Goal: Task Accomplishment & Management: Manage account settings

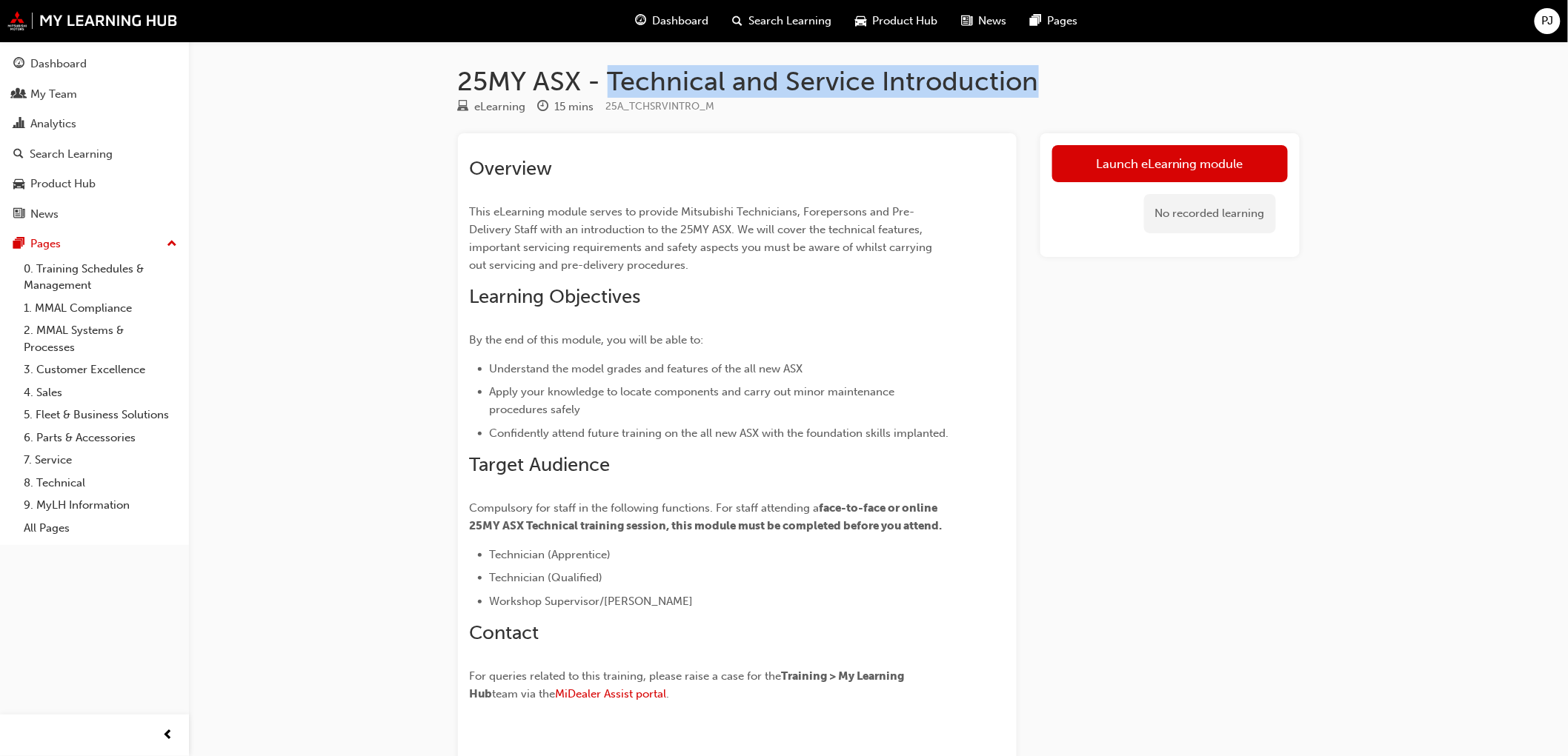
drag, startPoint x: 610, startPoint y: 83, endPoint x: 1030, endPoint y: 81, distance: 420.0
click at [1030, 81] on h1 "25MY ASX - Technical and Service Introduction" at bounding box center [879, 81] width 841 height 33
copy h1 "Technical and Service Introduction"
click at [62, 126] on div "Analytics" at bounding box center [53, 124] width 46 height 17
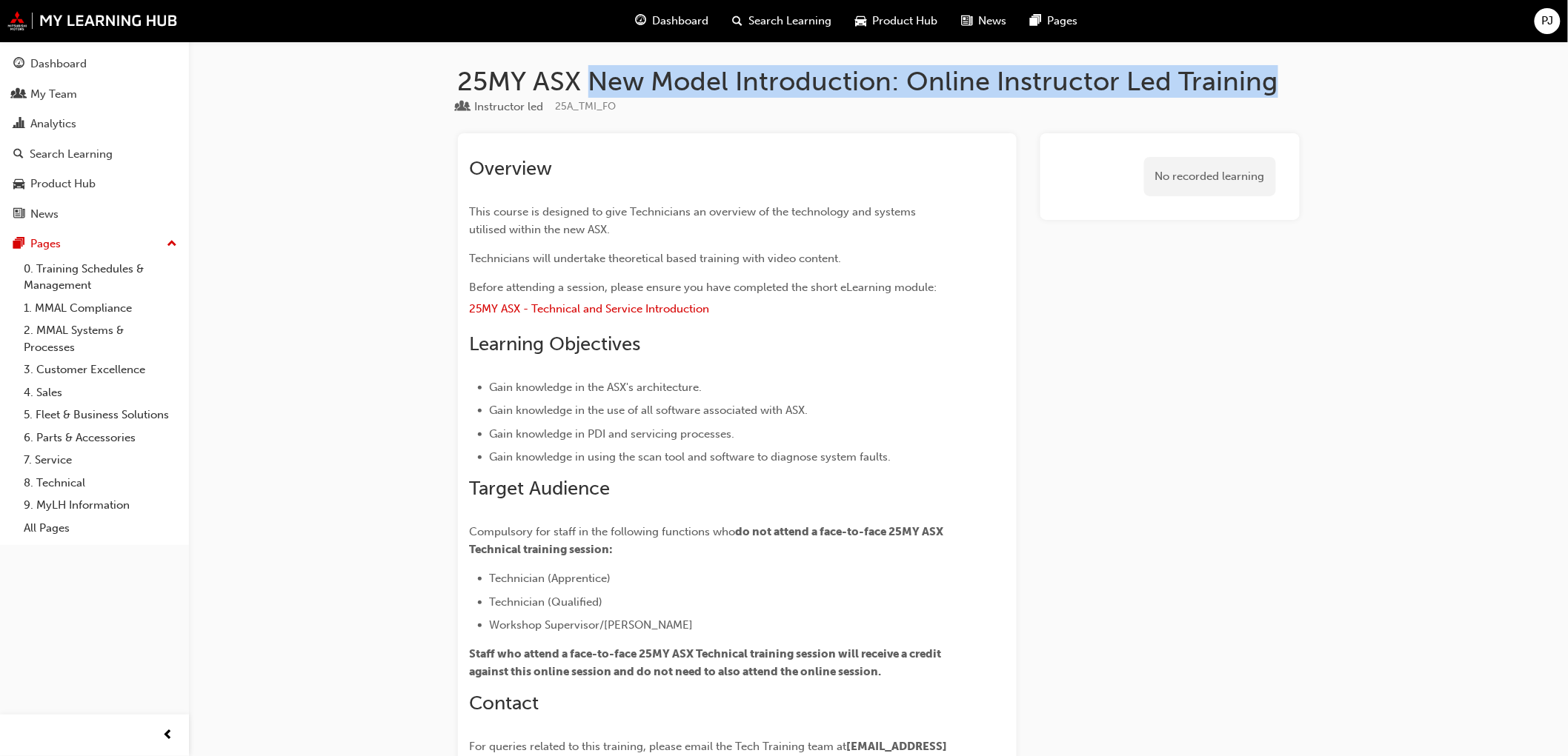
drag, startPoint x: 589, startPoint y: 78, endPoint x: 1274, endPoint y: 80, distance: 685.0
click at [1274, 80] on h1 "25MY ASX New Model Introduction: Online Instructor Led Training" at bounding box center [879, 81] width 841 height 33
copy h1 "New Model Introduction: Online Instructor Led Training"
click at [47, 127] on div "Analytics" at bounding box center [53, 124] width 46 height 17
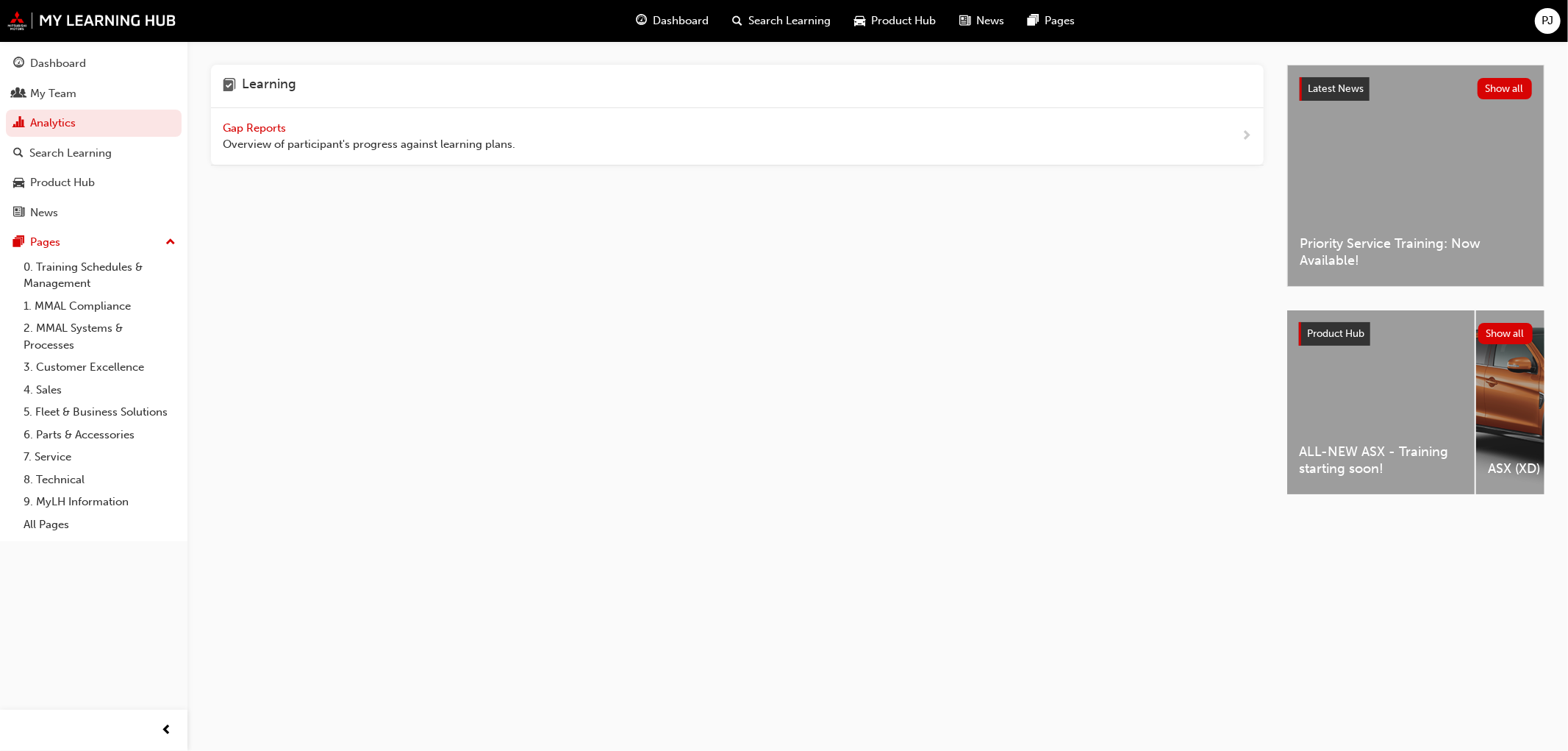
click at [250, 121] on span "Gap Reports" at bounding box center [256, 128] width 66 height 13
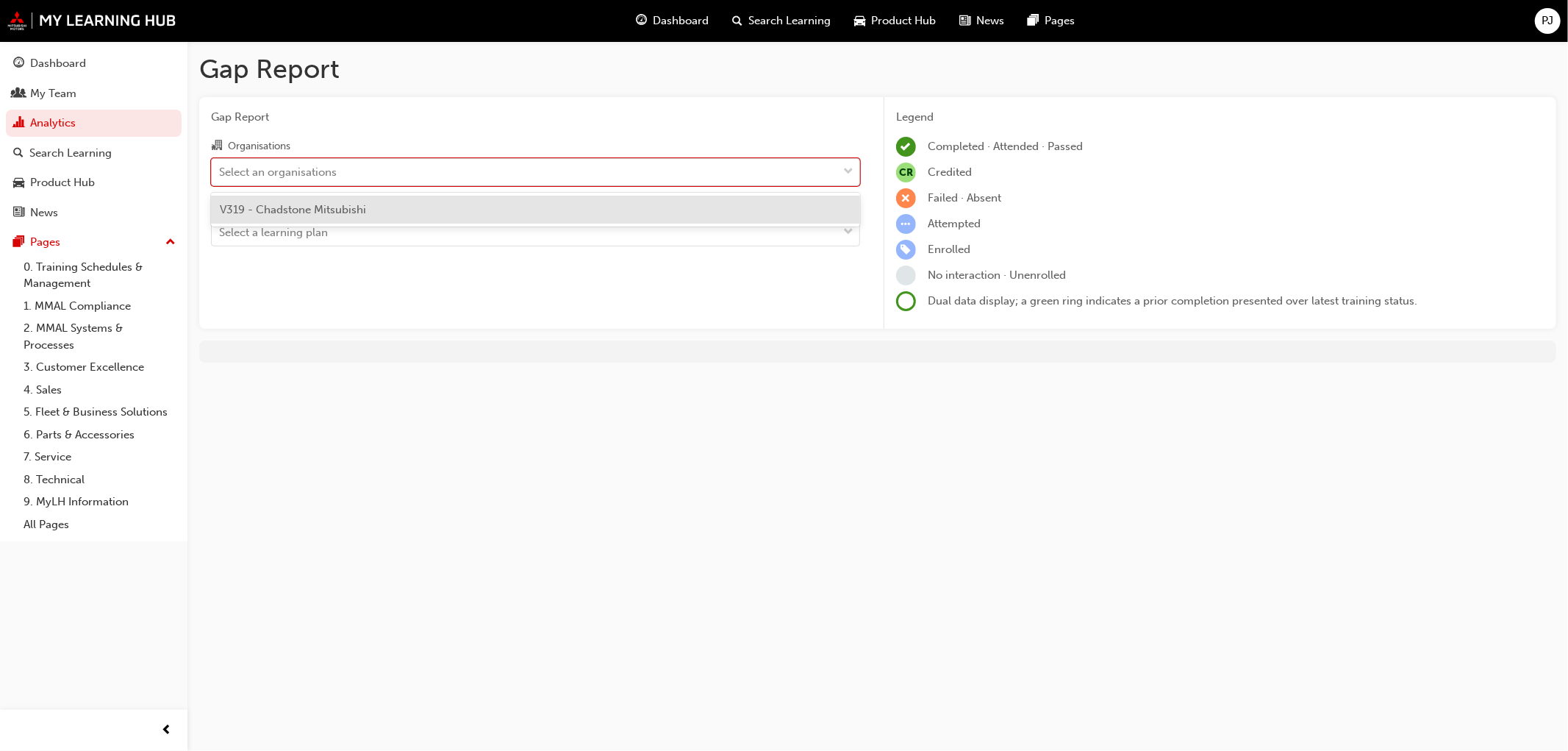
click at [259, 180] on div "Select an organisations" at bounding box center [277, 172] width 118 height 17
click at [221, 177] on input "Organisations option V319 - Chadstone Mitsubishi focused, 1 of 1. 1 result avai…" at bounding box center [220, 171] width 2 height 13
click at [258, 216] on div "V319 - Chadstone Mitsubishi" at bounding box center [535, 210] width 649 height 29
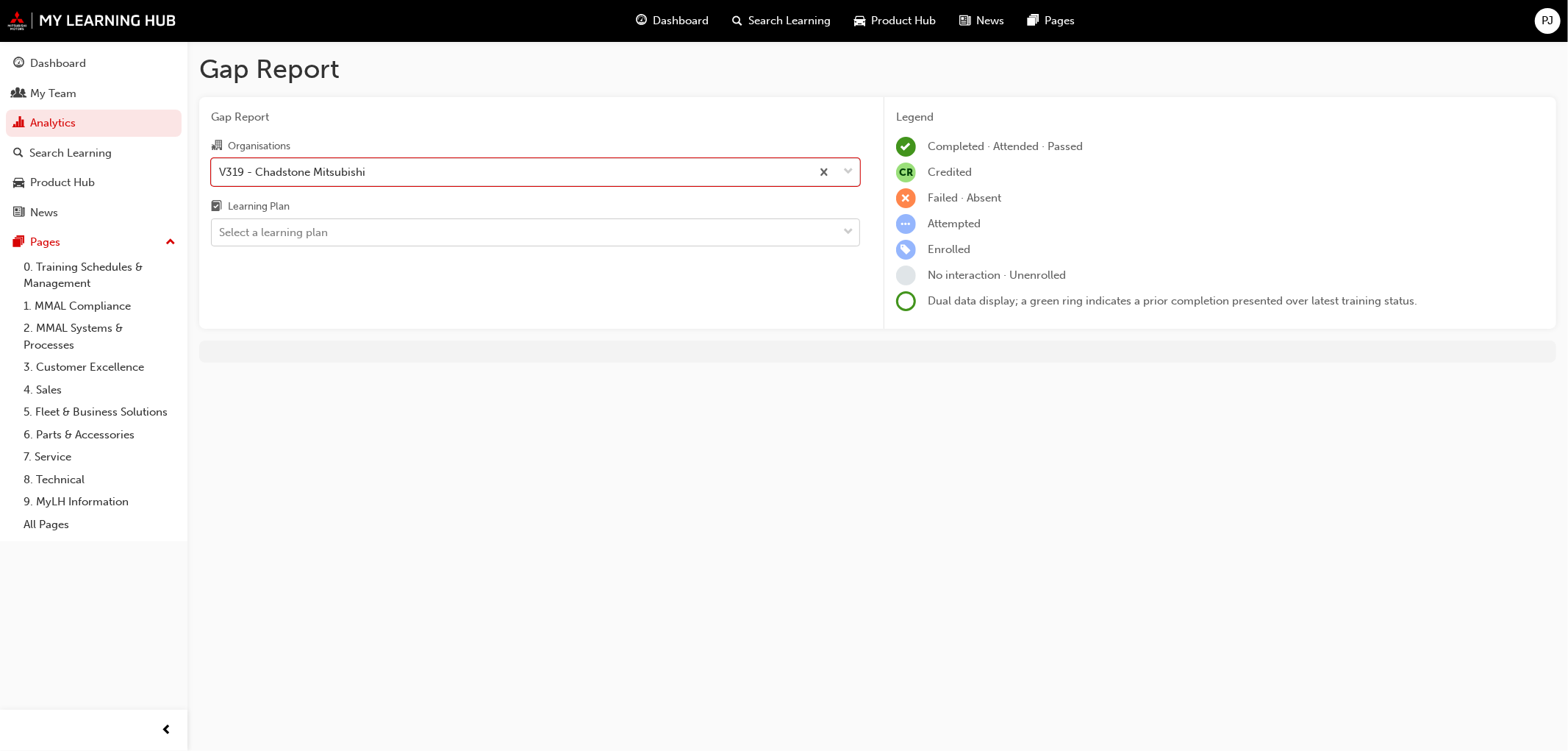
click at [267, 233] on div "Select a learning plan" at bounding box center [273, 233] width 109 height 17
click at [221, 233] on input "Learning Plan Select a learning plan" at bounding box center [220, 232] width 2 height 13
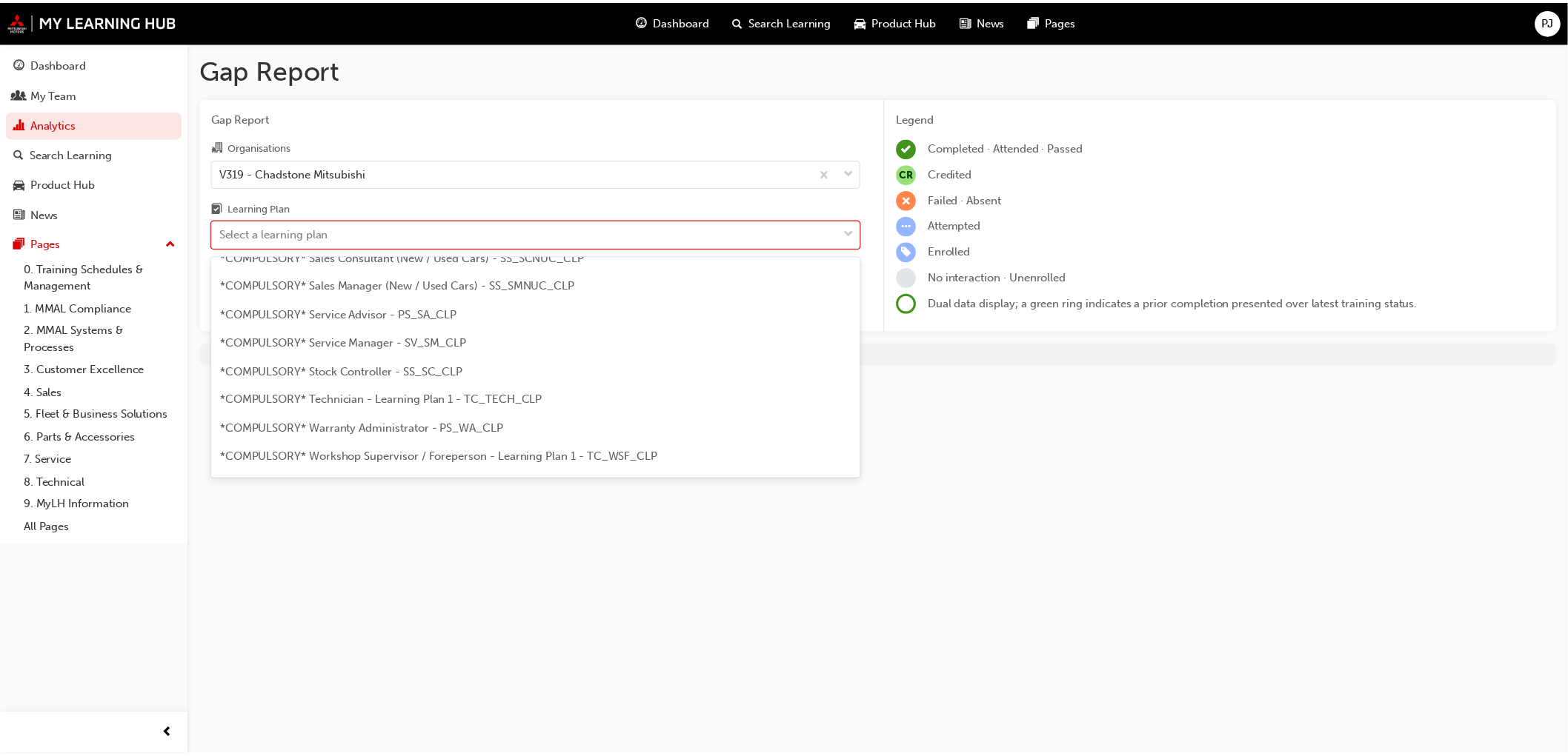
scroll to position [493, 0]
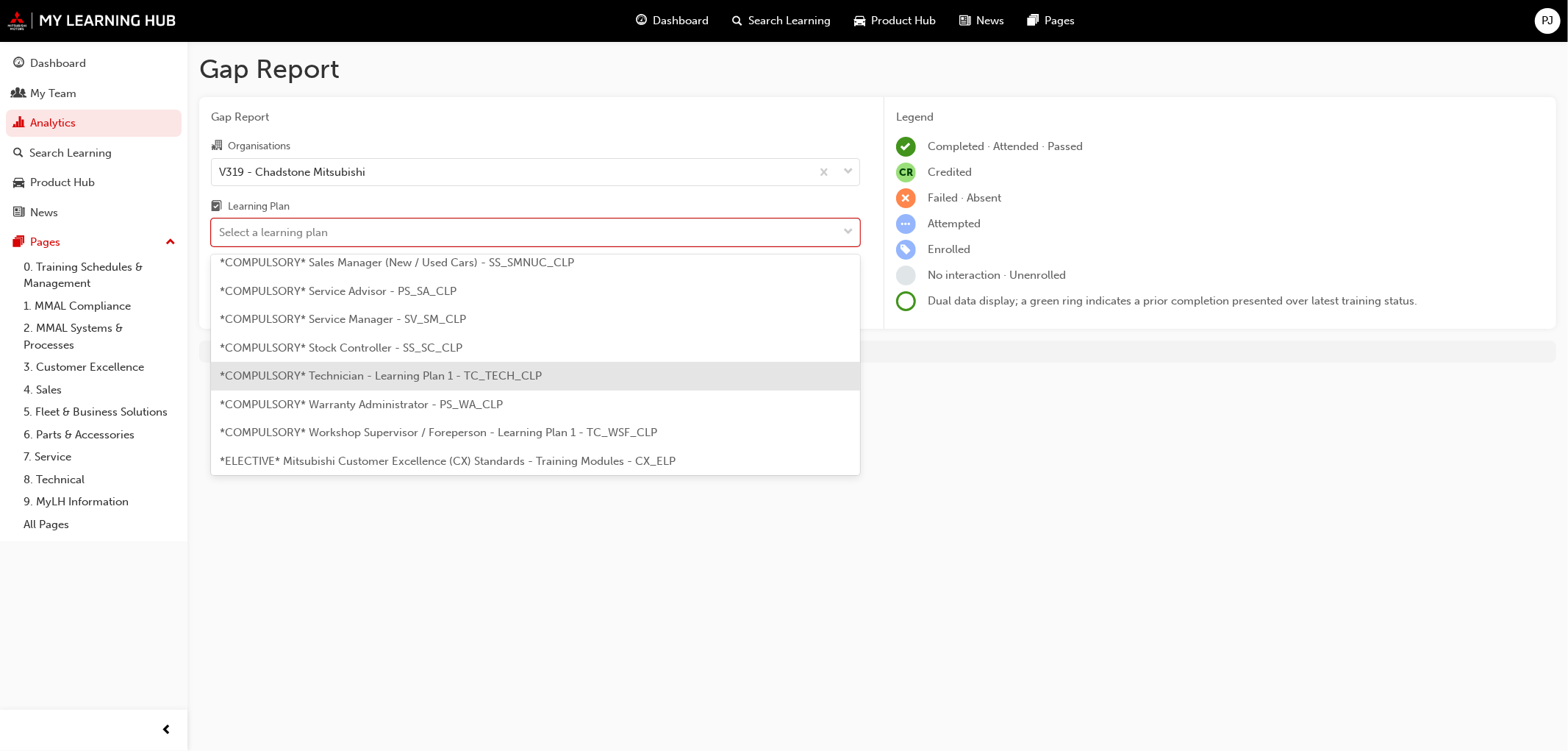
click at [343, 383] on div "*COMPULSORY* Technician - Learning Plan 1 - TC_TECH_CLP" at bounding box center [535, 376] width 649 height 29
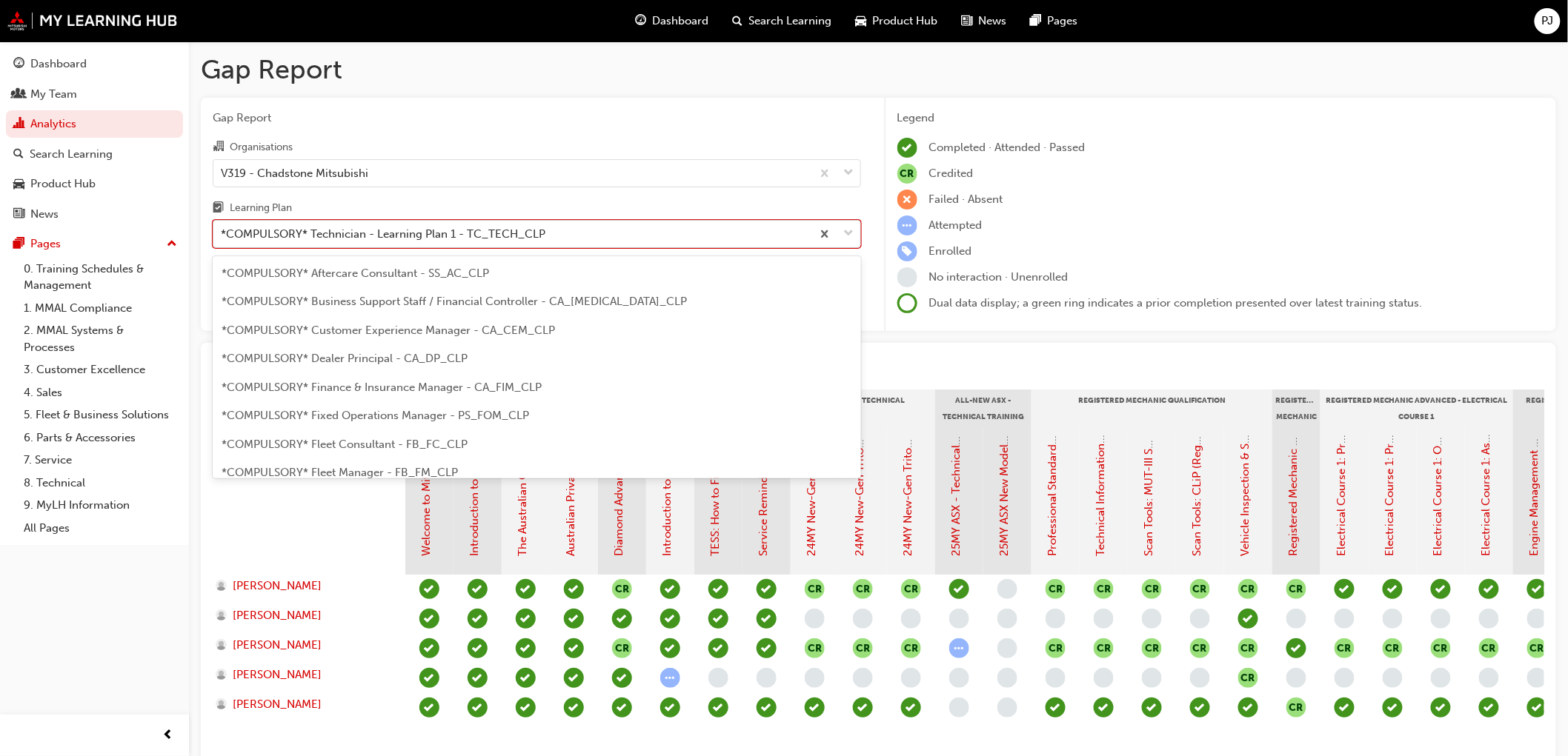
click at [346, 223] on div "*COMPULSORY* Technician - Learning Plan 1 - TC_TECH_CLP" at bounding box center [512, 234] width 598 height 26
click at [223, 227] on input "Learning Plan option *COMPULSORY* Technician - Learning Plan 1 - TC_TECH_CLP, s…" at bounding box center [222, 233] width 2 height 13
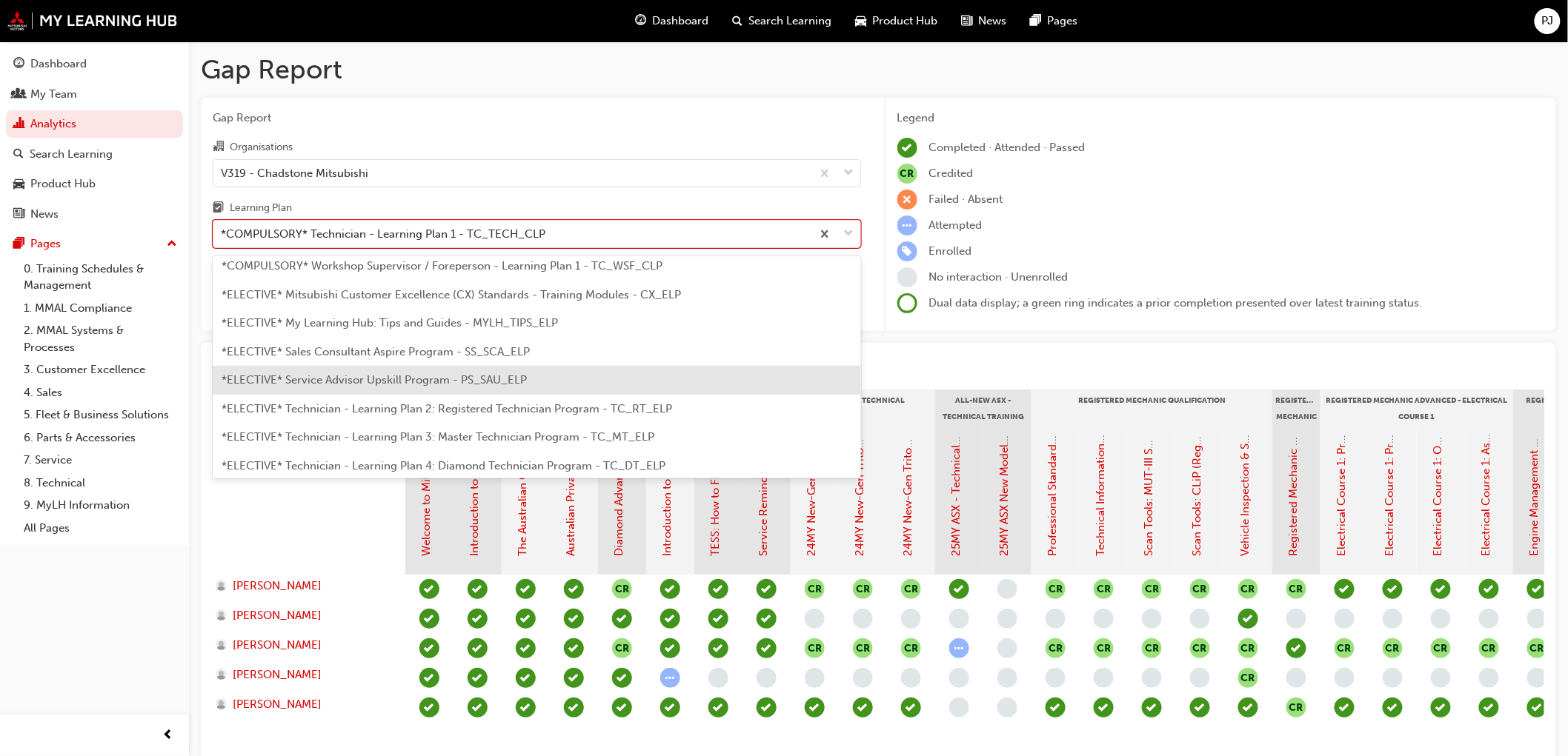
scroll to position [723, 0]
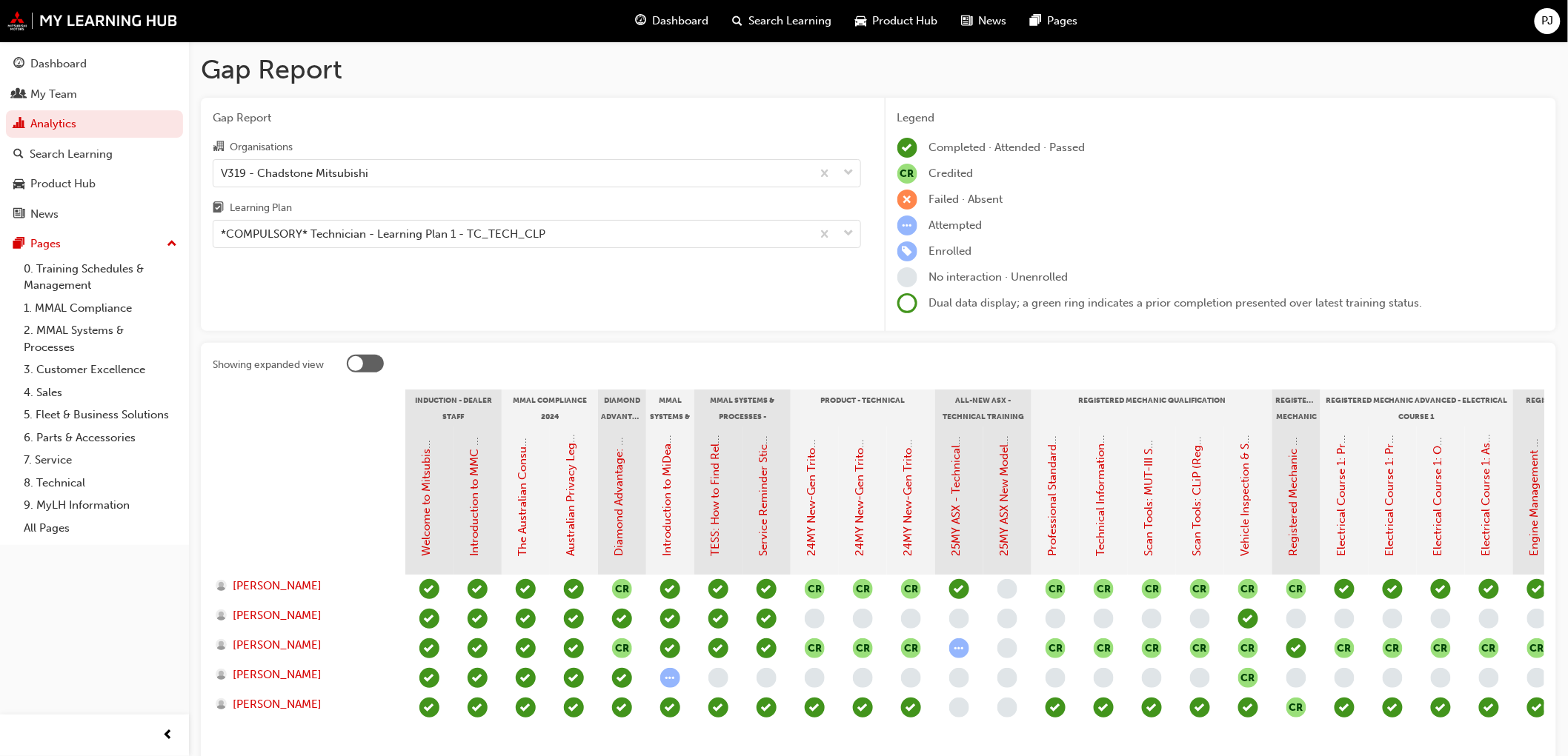
click at [93, 646] on div "Dashboard My Team Analytics Search Learning Product Hub News Pages Pages 0. Tra…" at bounding box center [94, 359] width 189 height 719
click at [41, 98] on div "My Team" at bounding box center [54, 94] width 47 height 17
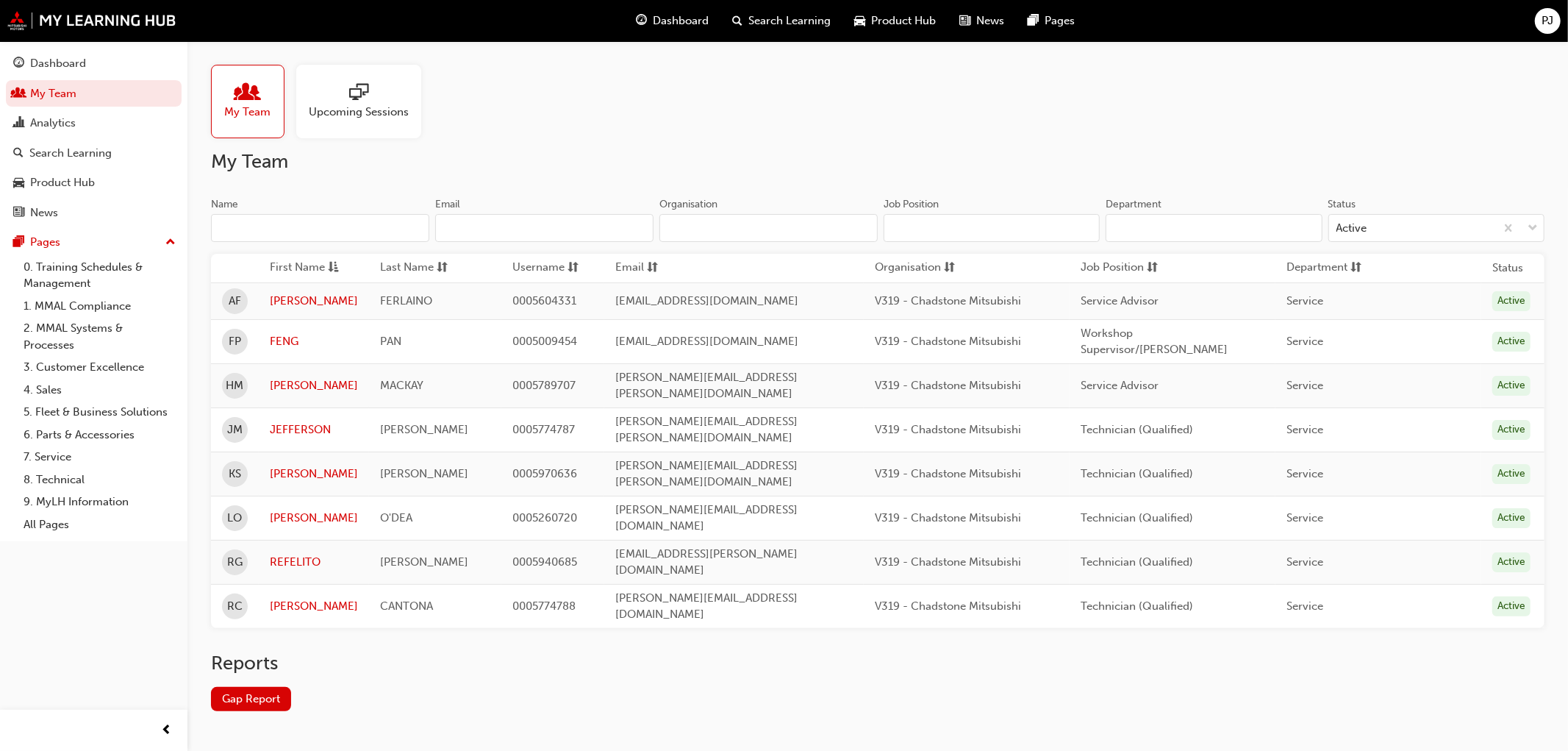
click at [346, 118] on span "Upcoming Sessions" at bounding box center [358, 111] width 100 height 17
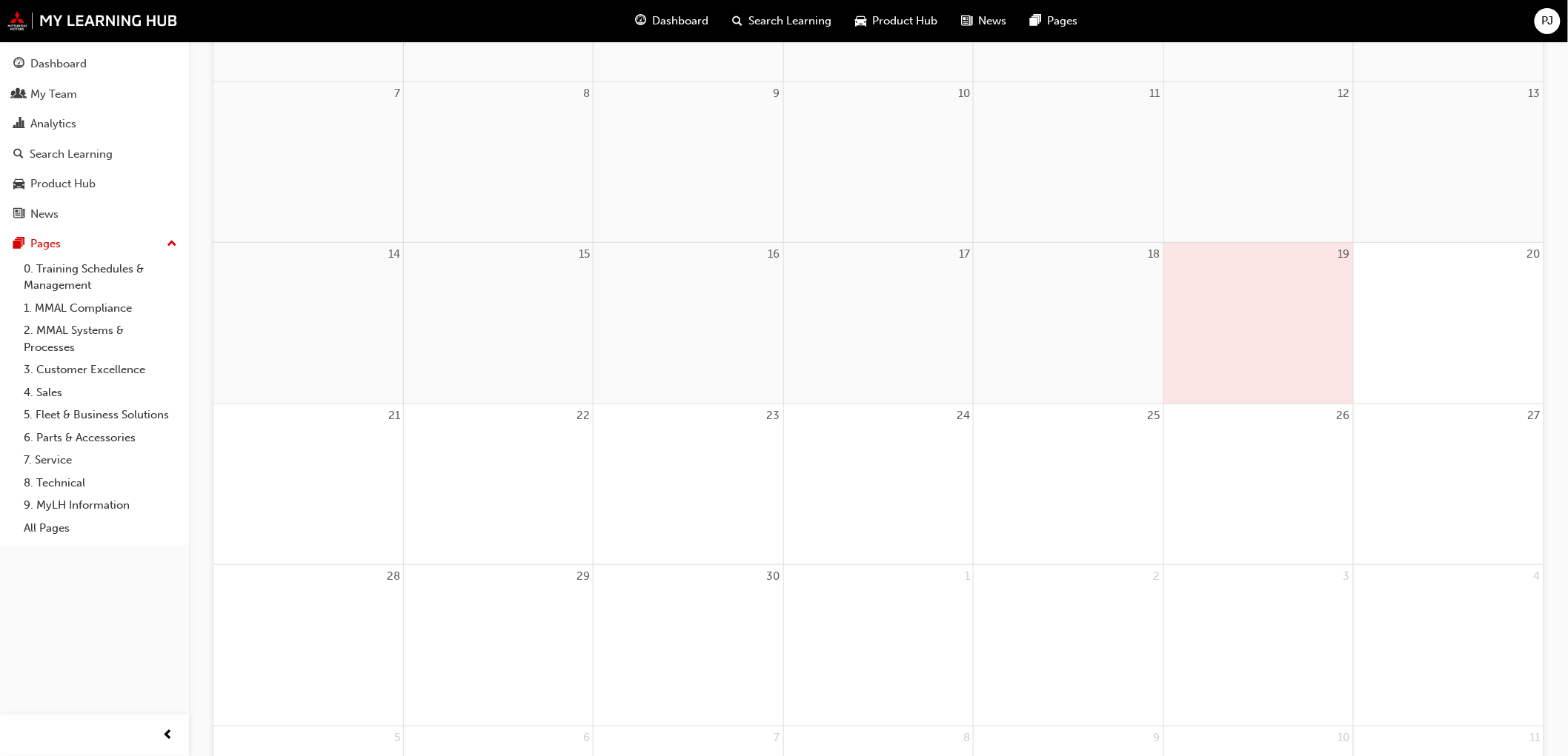
scroll to position [51, 0]
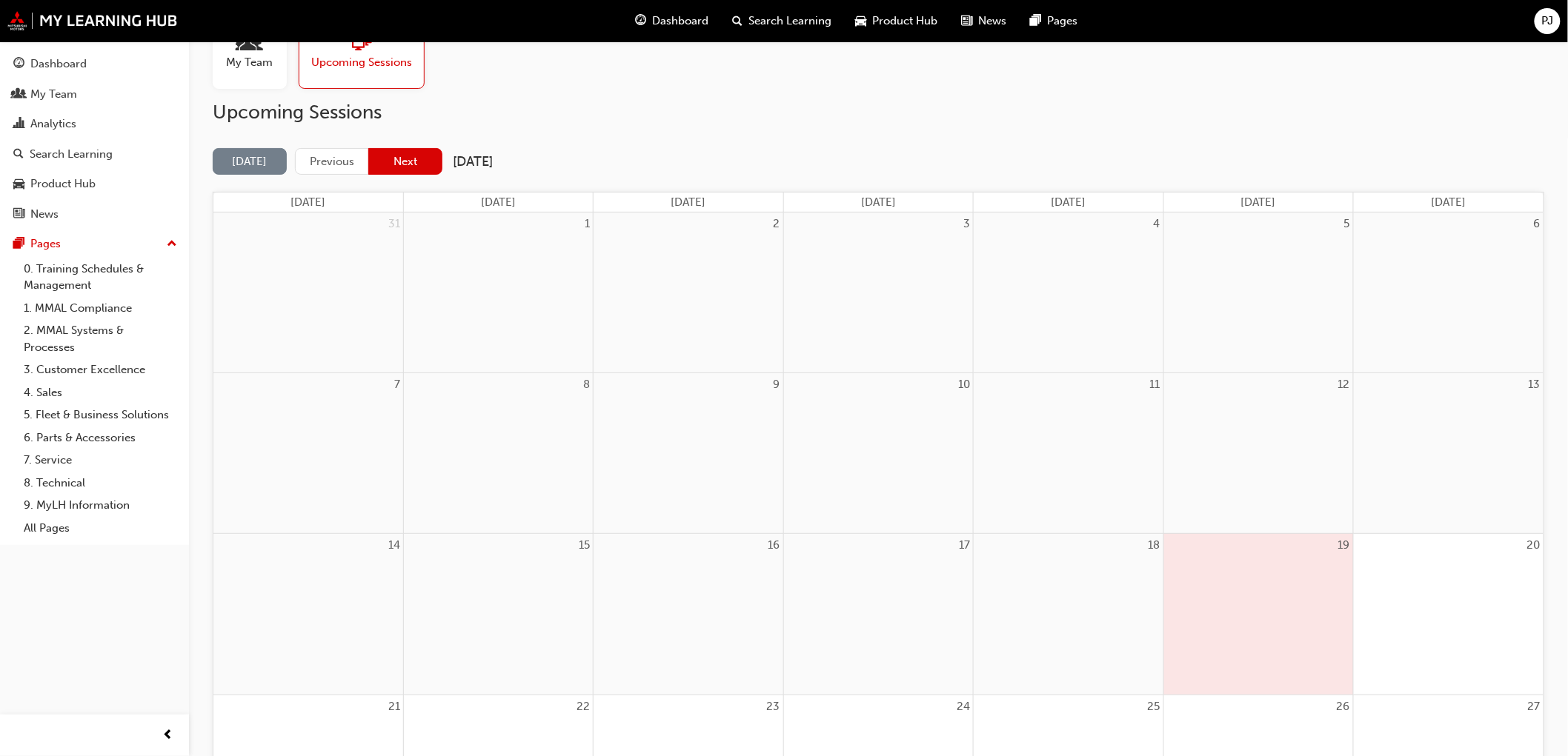
click at [409, 159] on button "Next" at bounding box center [405, 162] width 74 height 27
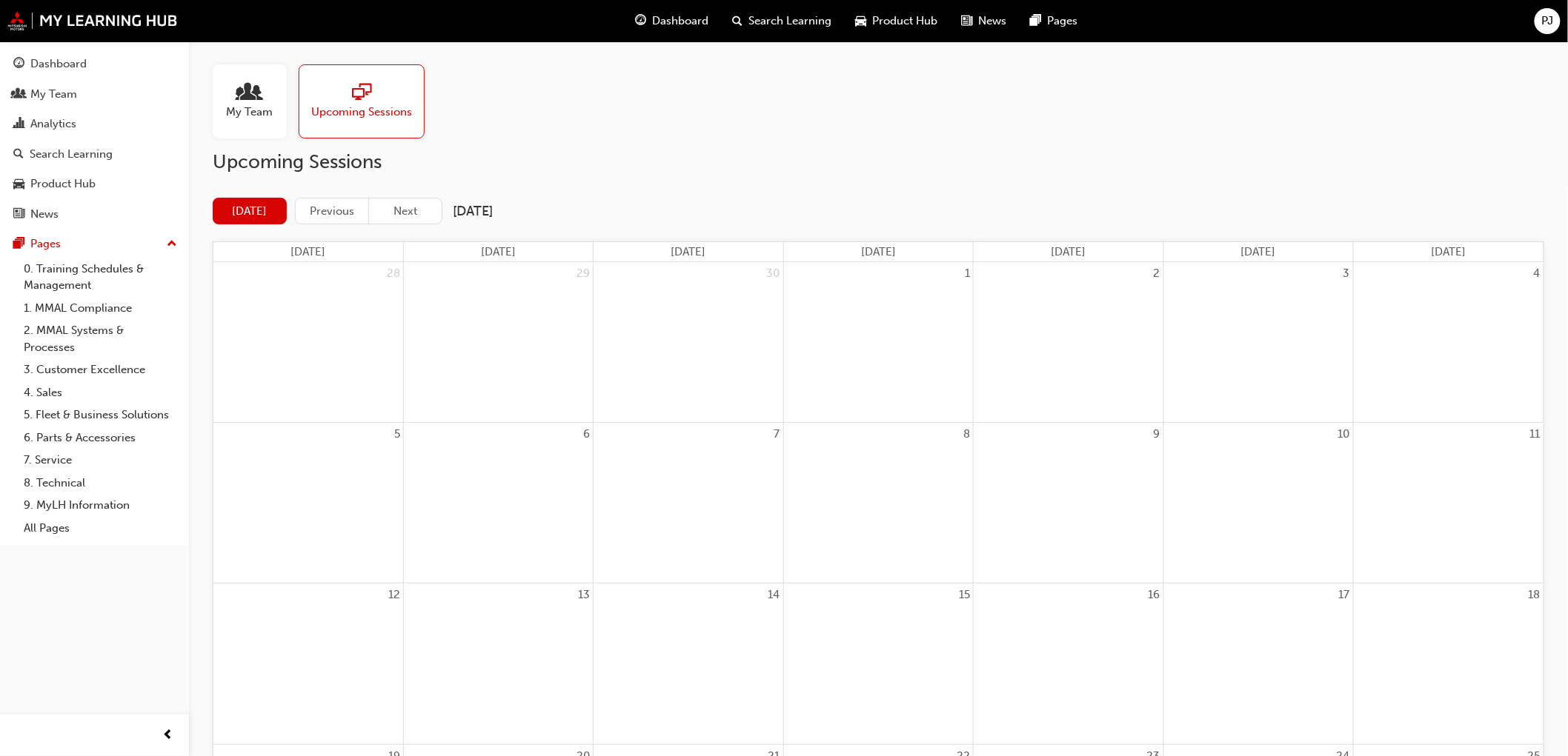
scroll to position [0, 0]
click at [390, 201] on div "Upcoming Sessions Today Previous Next October 2025 Sunday Monday Tuesday Wednes…" at bounding box center [878, 689] width 1331 height 1077
click at [391, 205] on button "Next" at bounding box center [405, 212] width 74 height 27
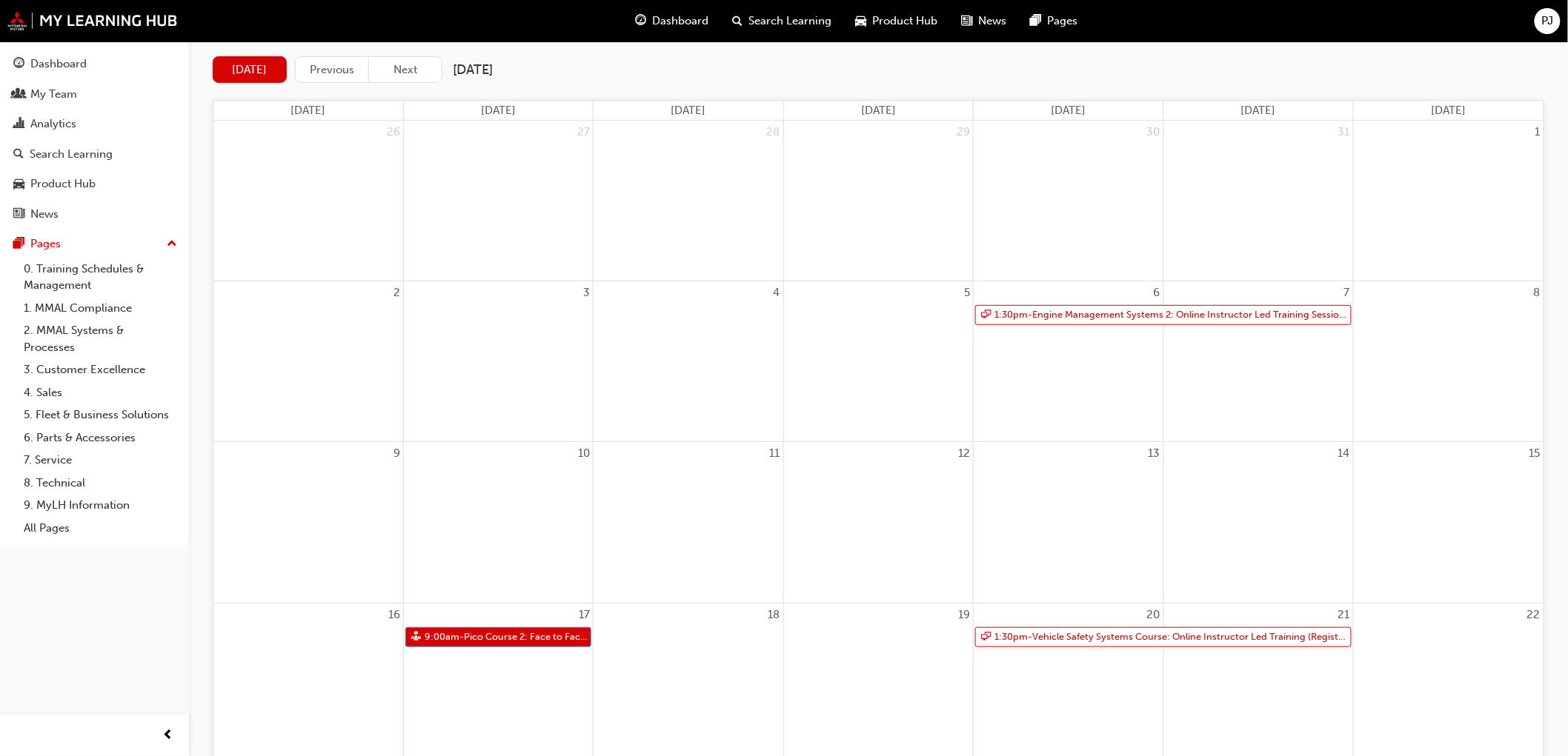
scroll to position [133, 0]
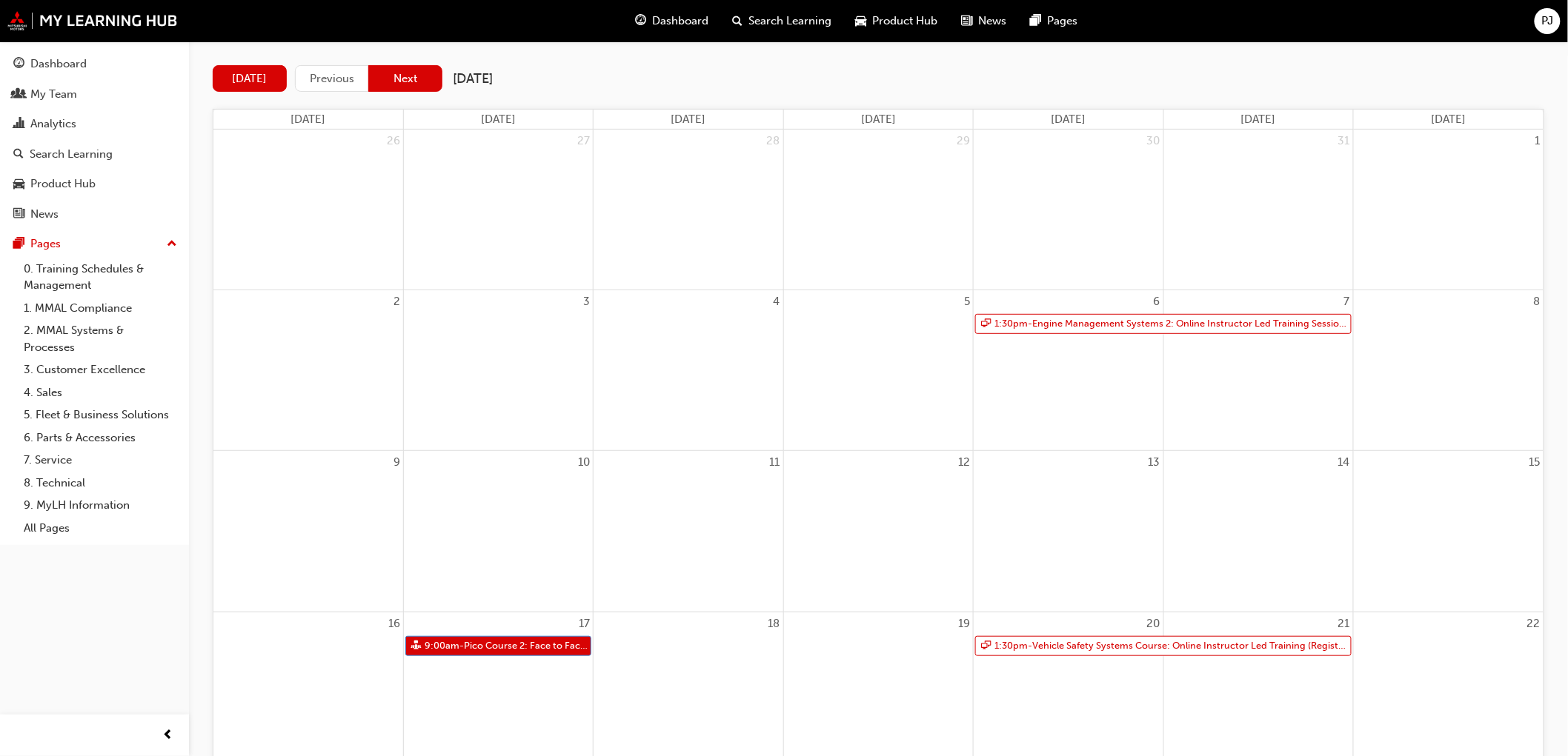
click at [418, 79] on button "Next" at bounding box center [405, 79] width 74 height 27
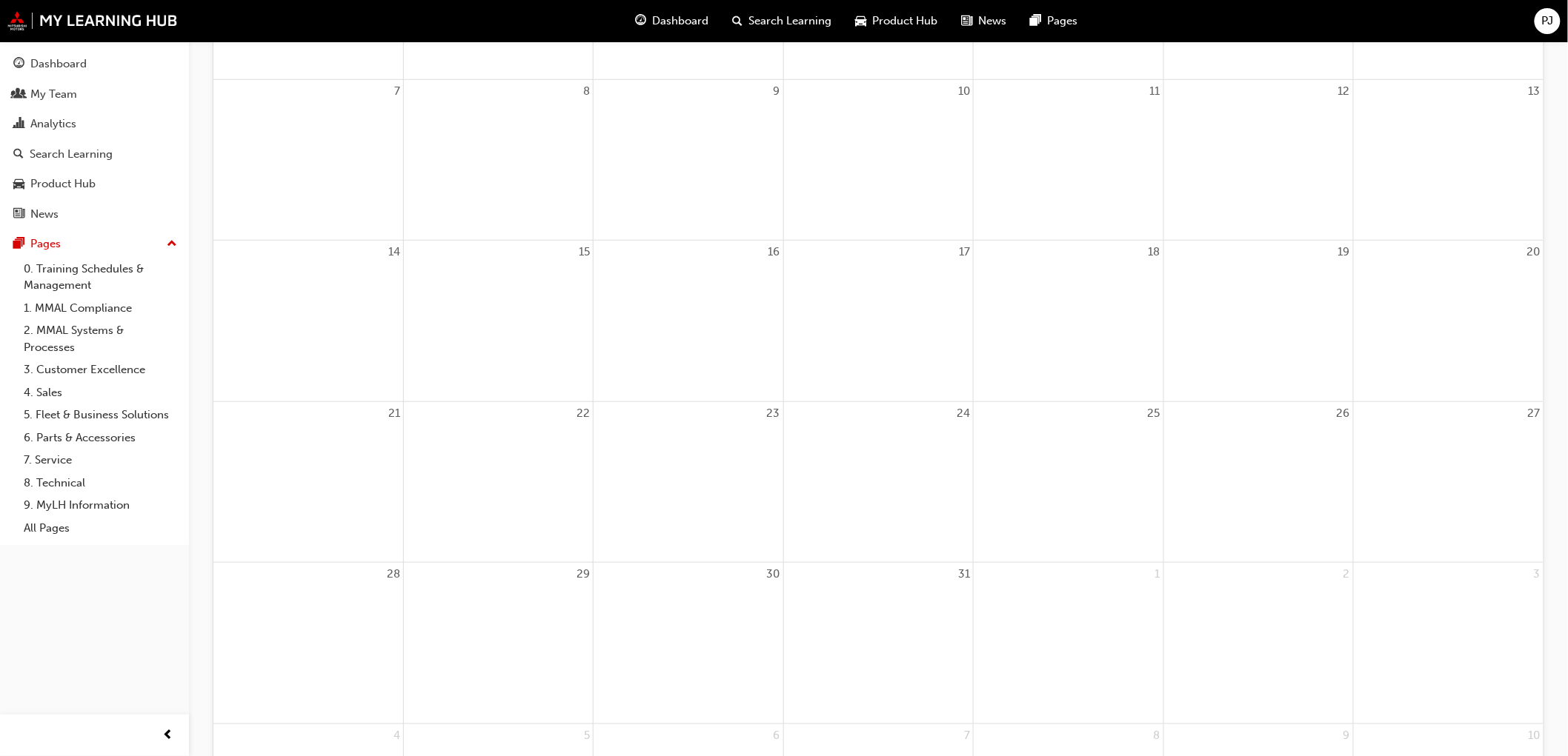
scroll to position [0, 0]
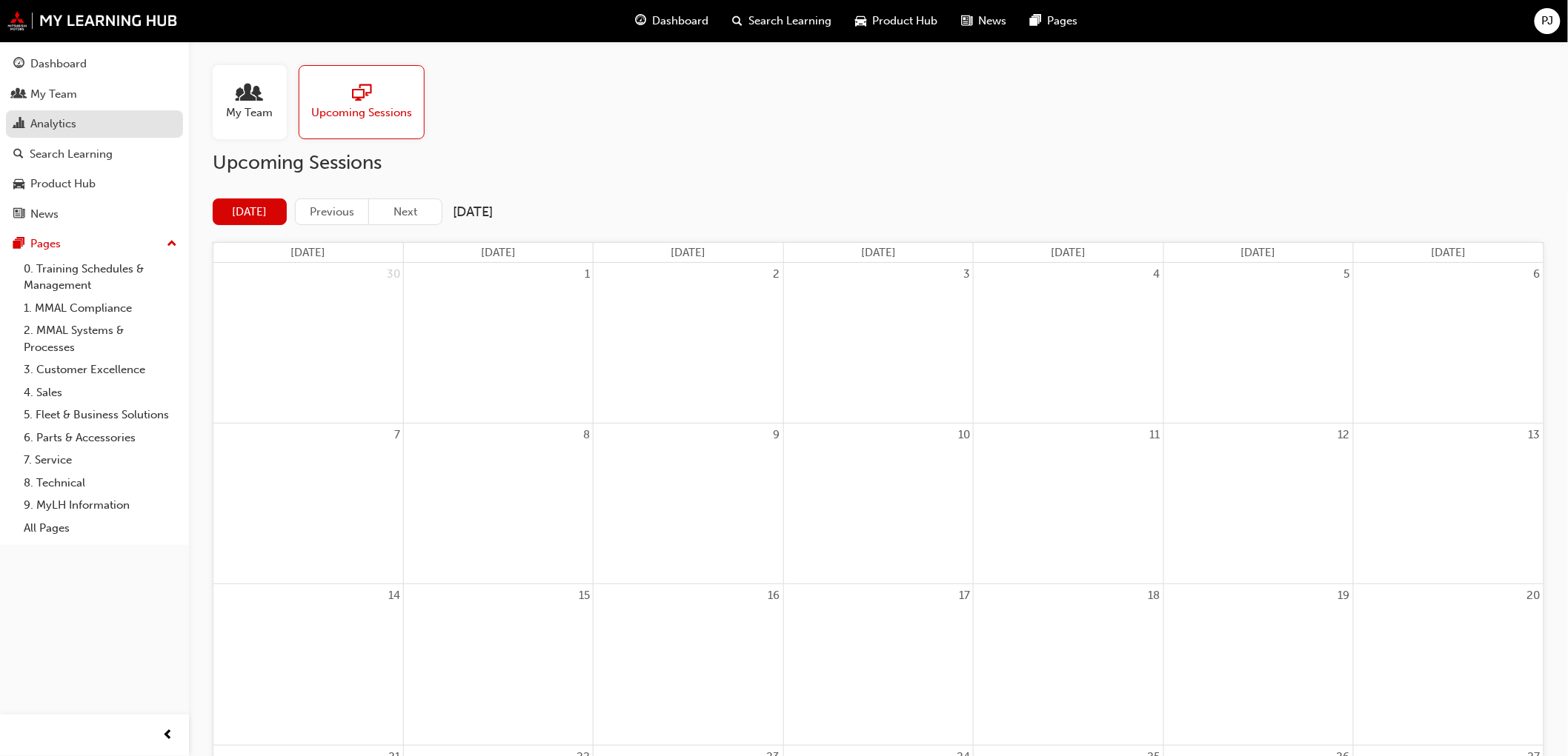
click at [47, 120] on div "Analytics" at bounding box center [53, 124] width 46 height 17
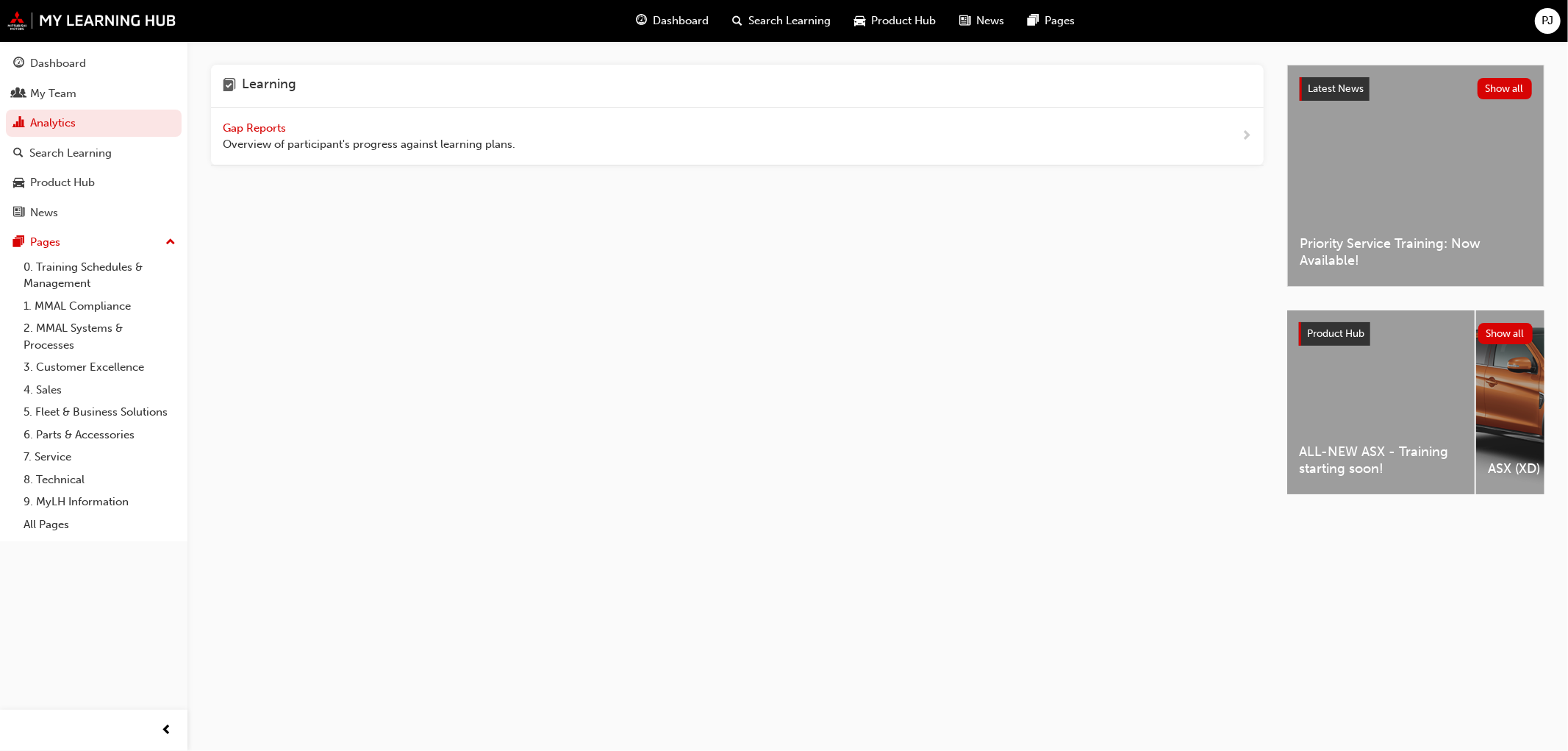
click at [251, 132] on span "Gap Reports" at bounding box center [256, 128] width 66 height 13
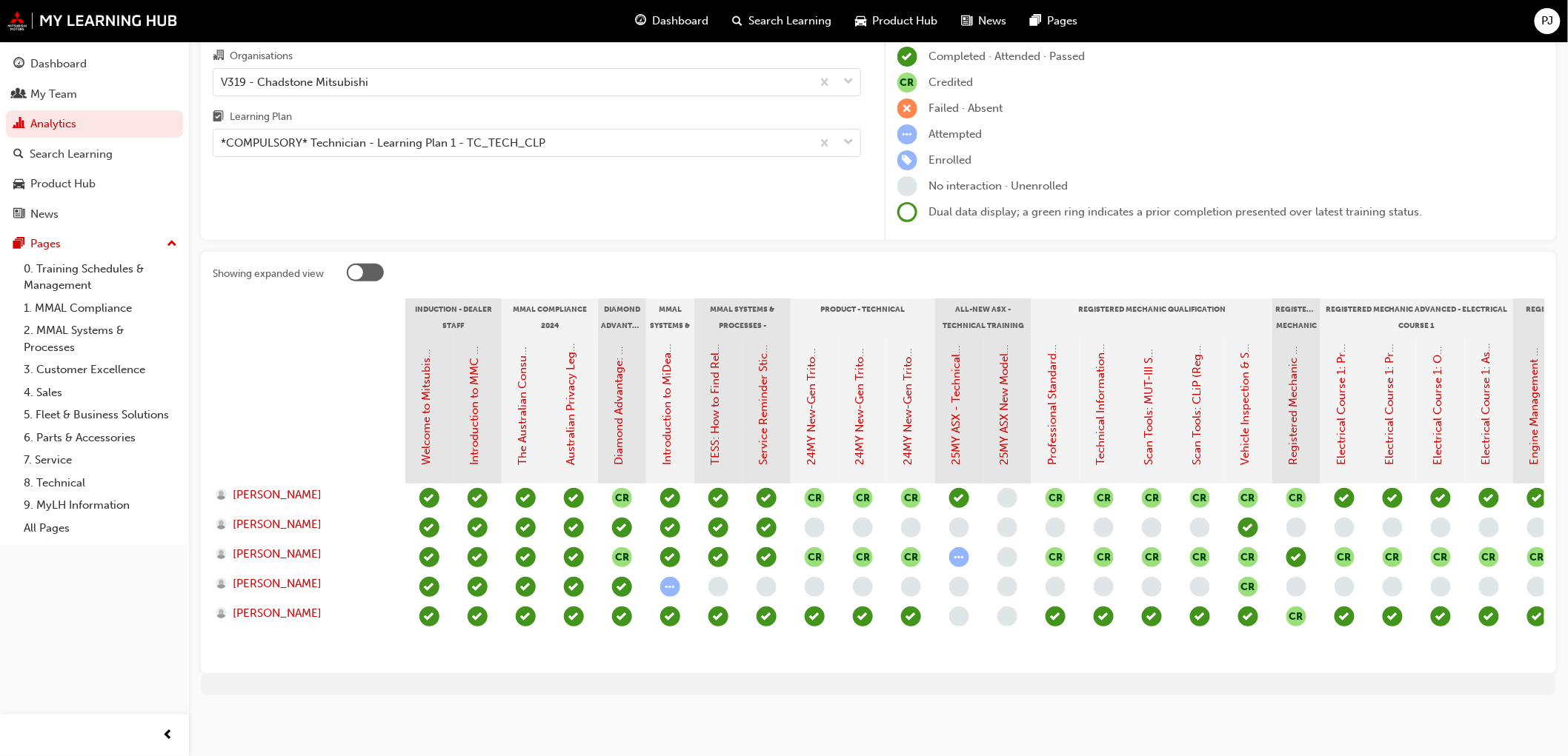
scroll to position [102, 0]
click at [1005, 446] on link "25MY ASX New Model Introduction: Online Instructor Led Training" at bounding box center [1004, 297] width 14 height 338
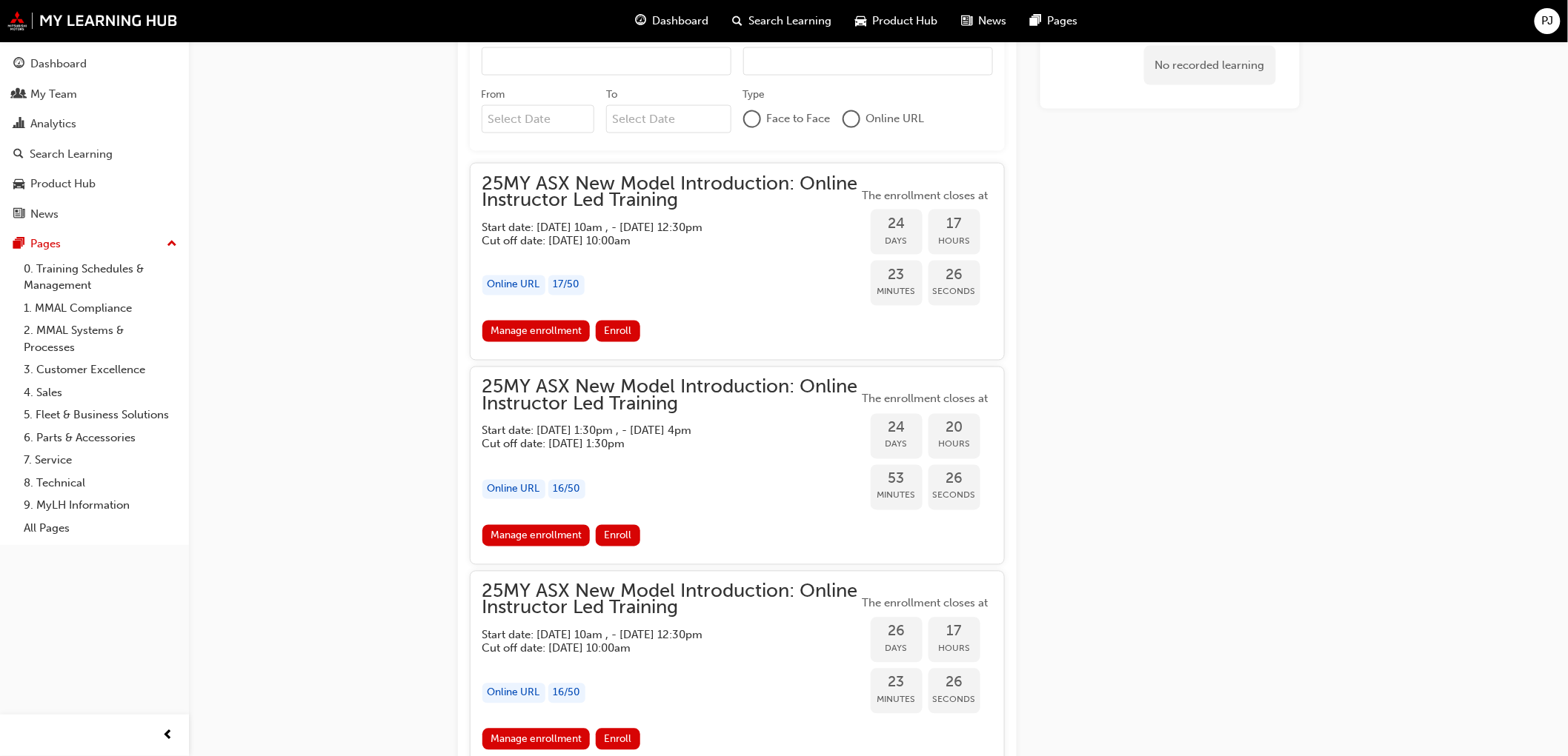
scroll to position [892, 0]
click at [550, 331] on link "Manage enrollment" at bounding box center [537, 332] width 109 height 22
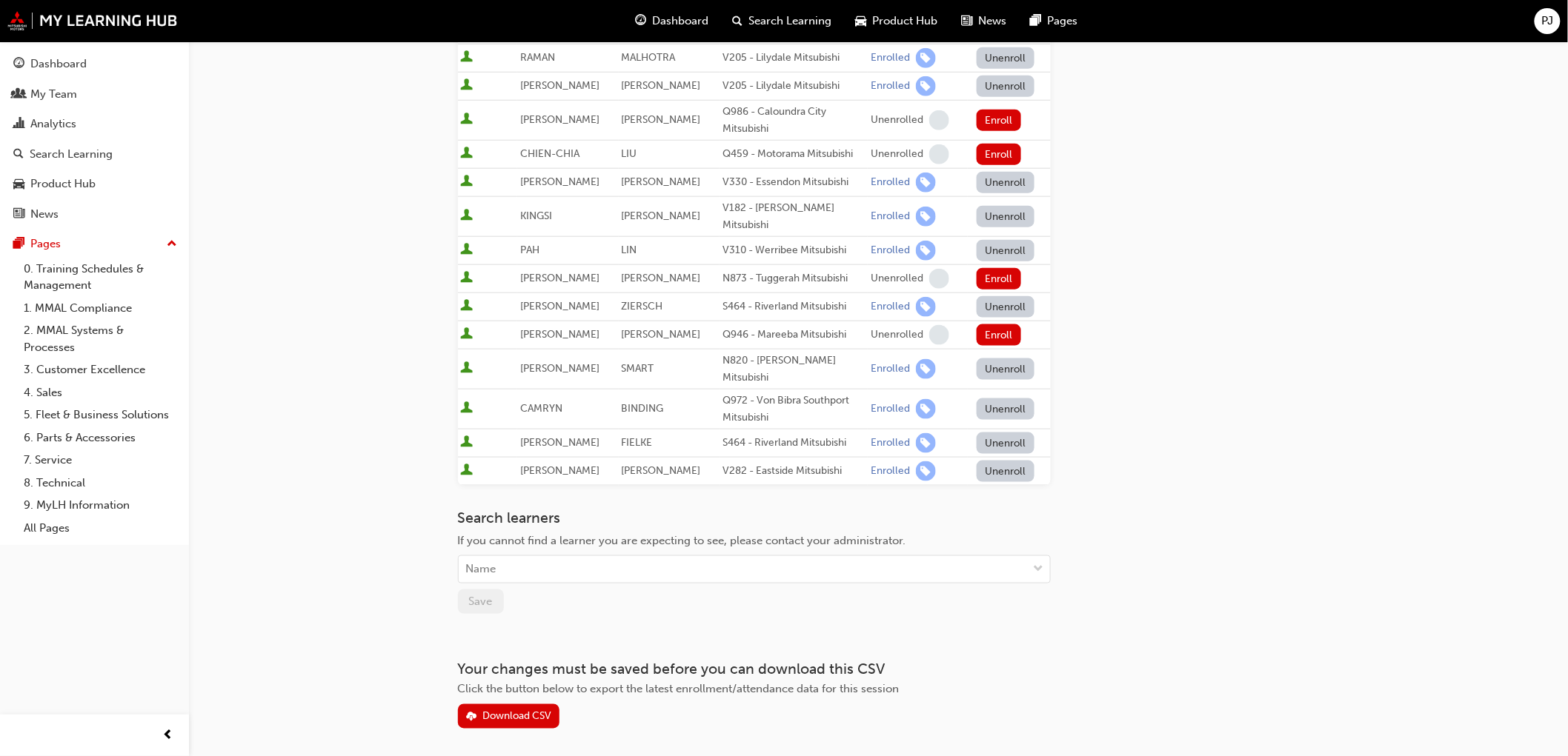
scroll to position [568, 0]
click at [511, 554] on div "Name" at bounding box center [743, 567] width 569 height 26
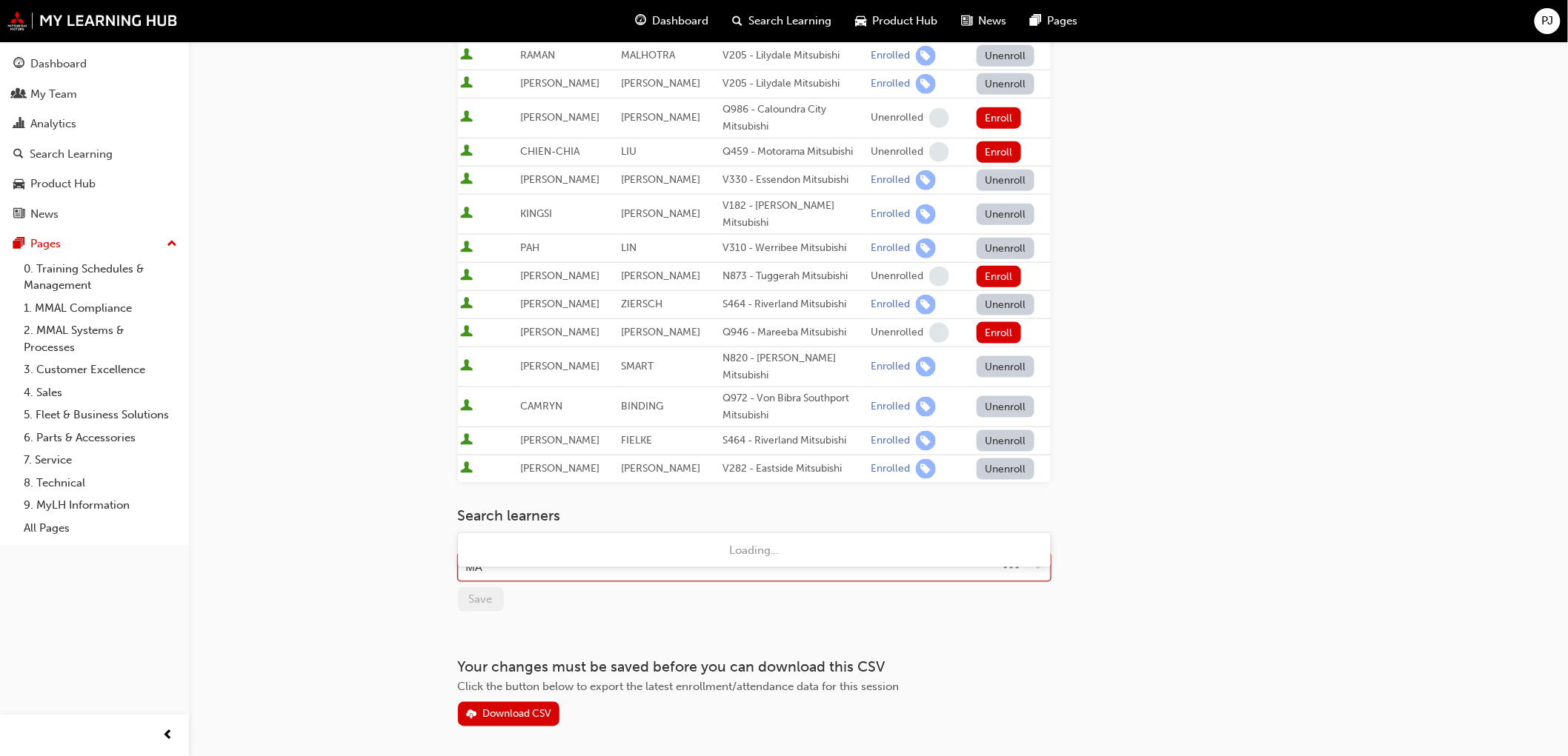
type input "MAN"
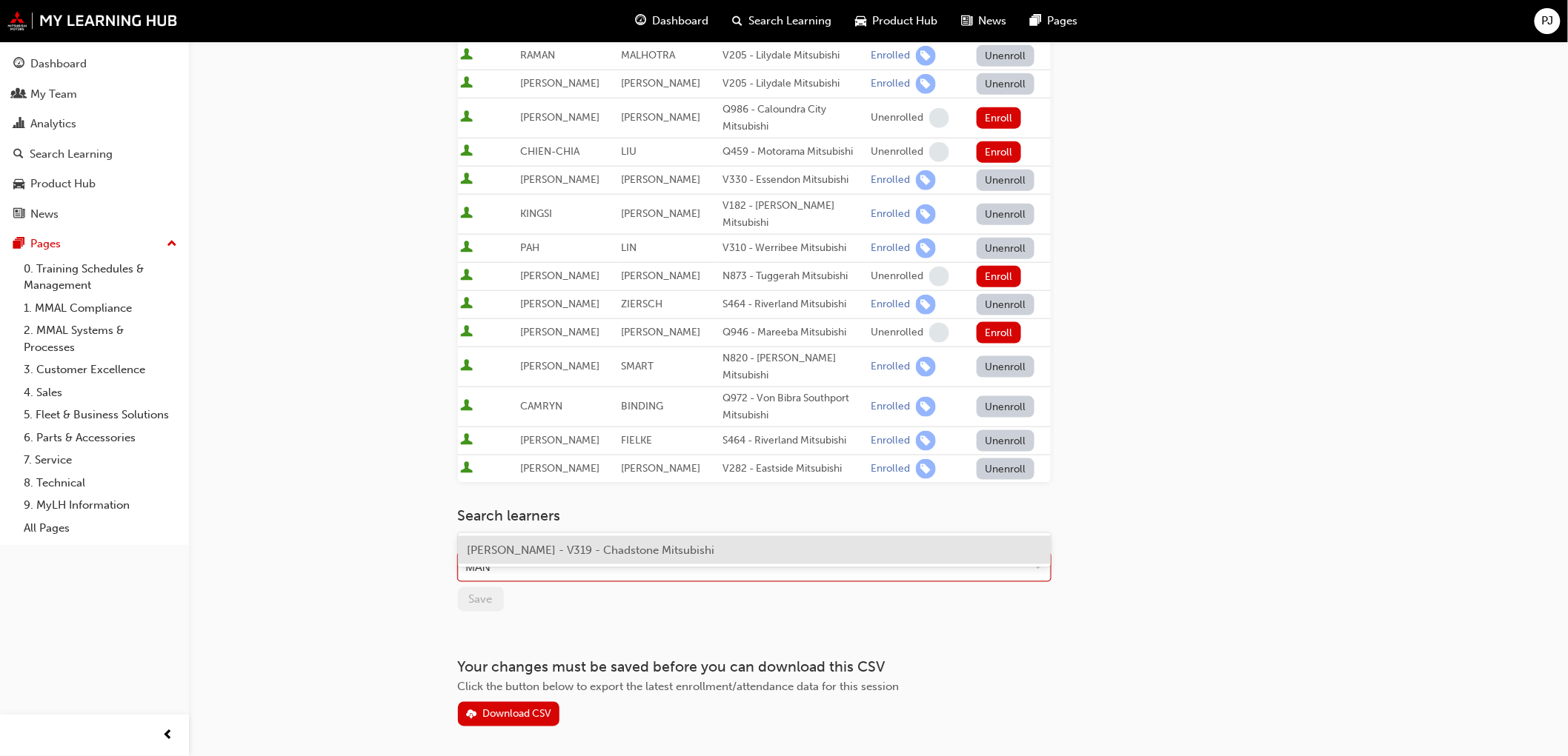
click at [537, 553] on span "JEFFERSON MANGUBAT - V319 - Chadstone Mitsubishi" at bounding box center [590, 550] width 247 height 14
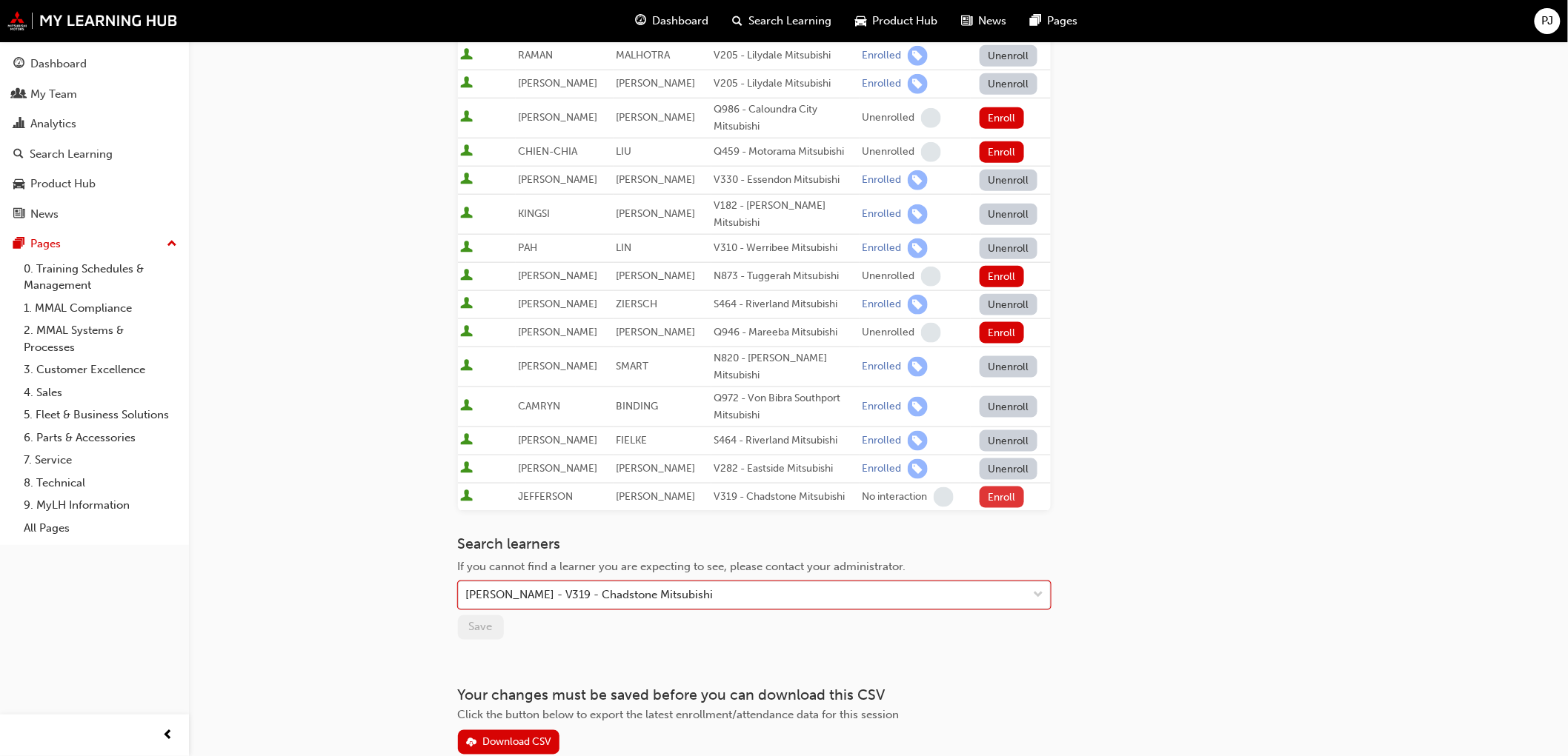
click at [1003, 487] on button "Enroll" at bounding box center [1001, 497] width 44 height 22
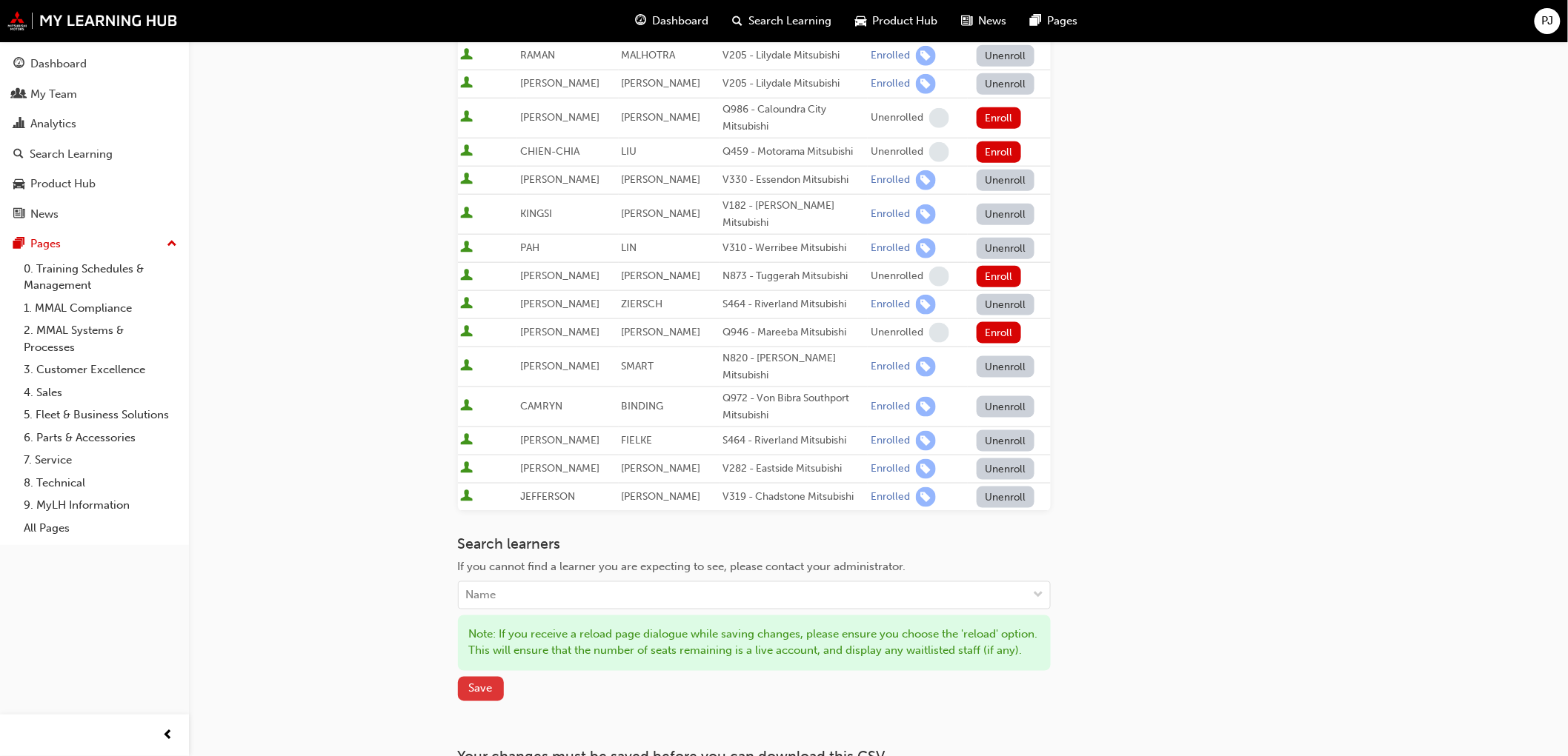
click at [481, 682] on span "Save" at bounding box center [480, 688] width 24 height 14
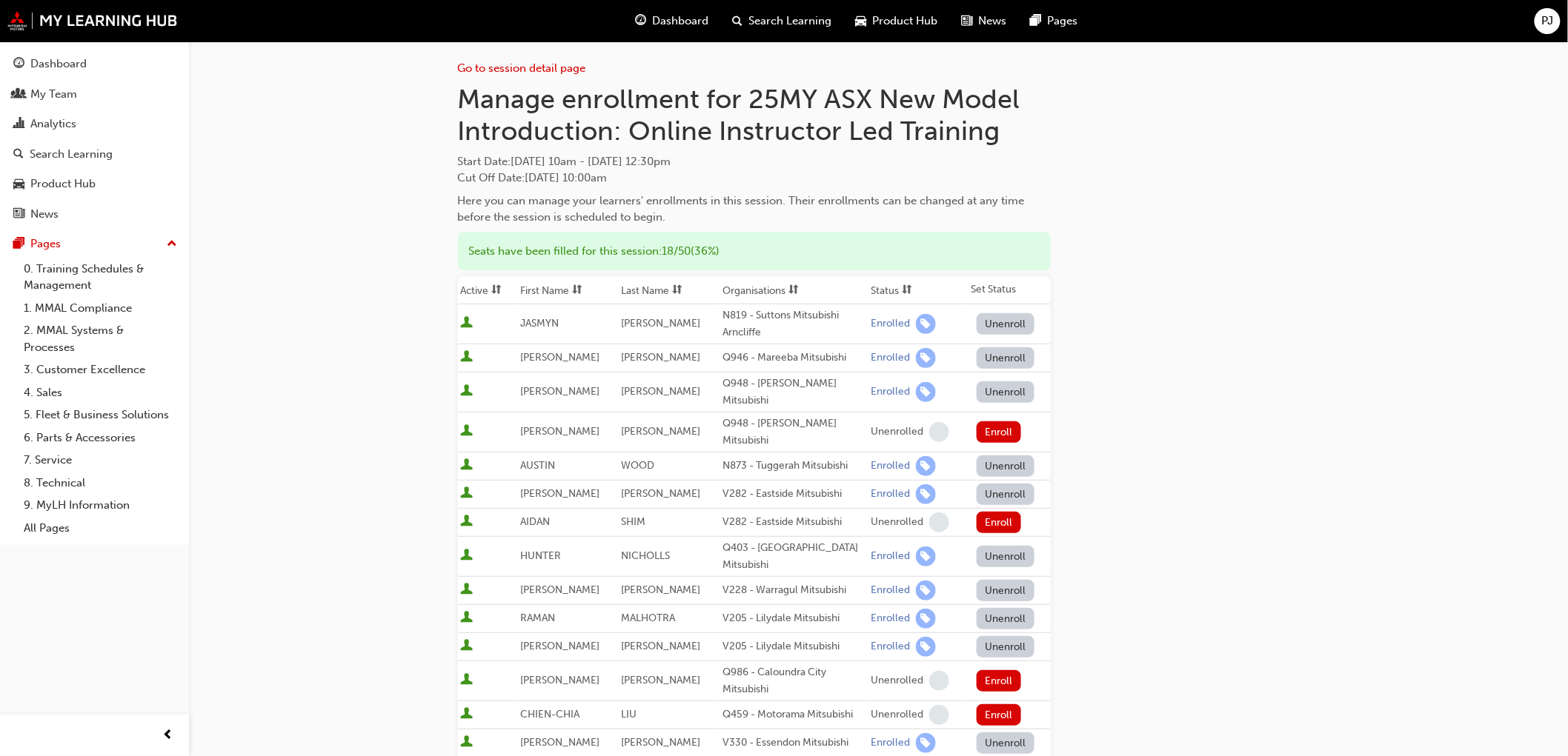
scroll to position [0, 0]
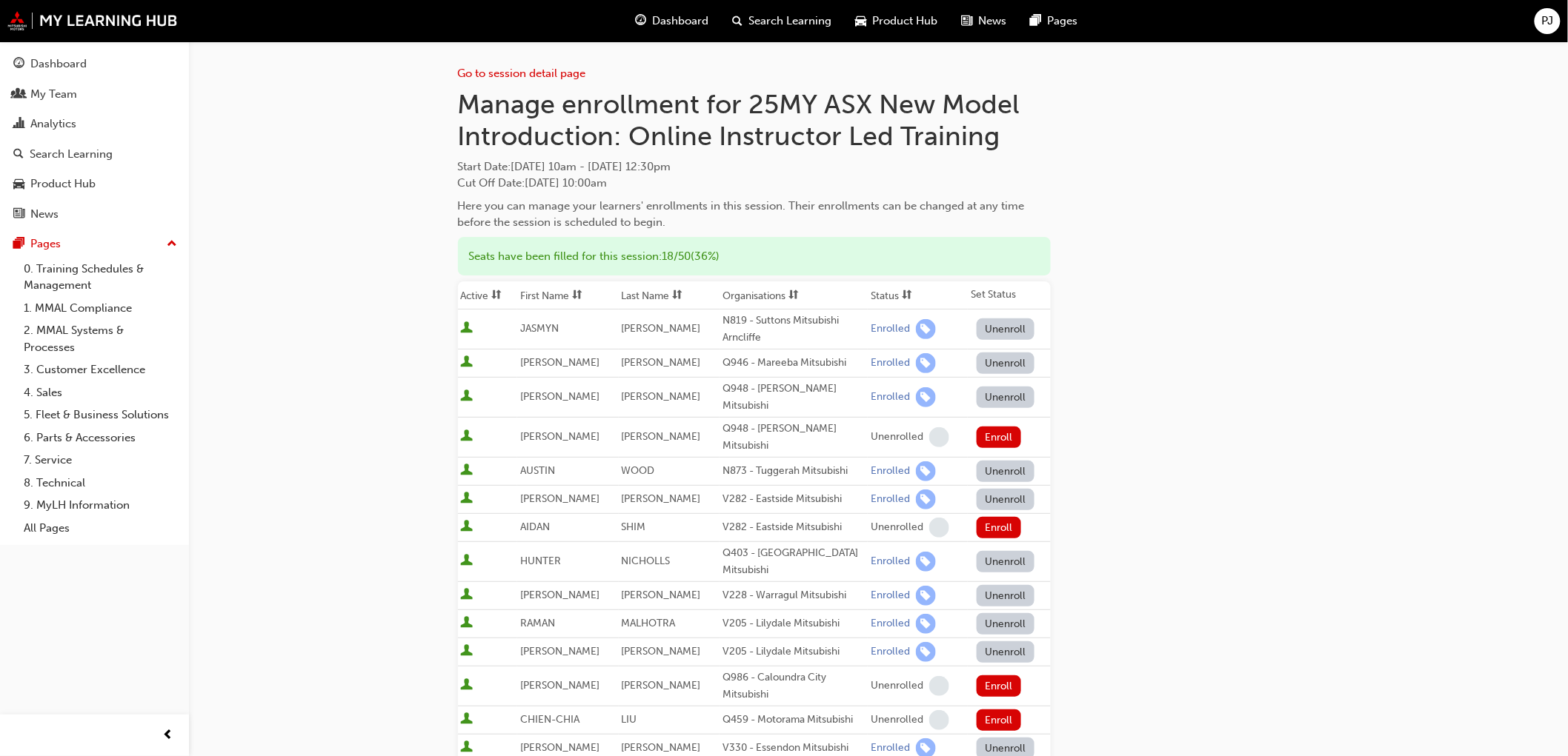
drag, startPoint x: 461, startPoint y: 165, endPoint x: 589, endPoint y: 161, distance: 128.1
click at [589, 161] on span "Start Date : Tue 14 Oct 2025, 10am - Wed 15 Oct 2025, 12:30pm" at bounding box center [754, 166] width 593 height 17
click at [484, 154] on div "Manage enrollment for 25MY ASX New Model Introduction: Online Instructor Led Tr…" at bounding box center [754, 159] width 593 height 143
drag, startPoint x: 452, startPoint y: 161, endPoint x: 662, endPoint y: 184, distance: 211.3
click at [663, 185] on div "Go to session detail page Manage enrollment for 25MY ASX New Model Introduction…" at bounding box center [879, 705] width 889 height 1328
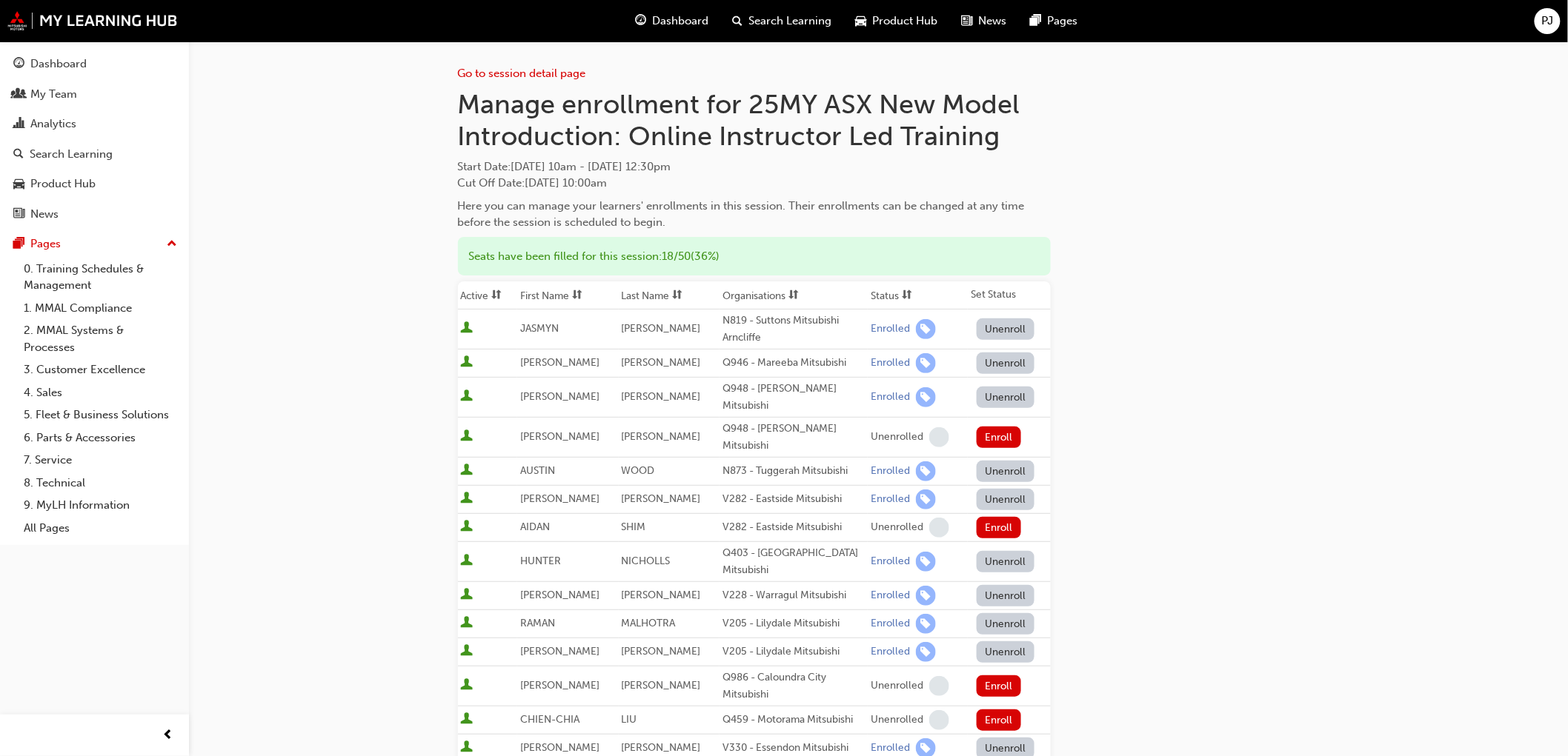
copy div "Start Date : Tue 14 Oct 2025, 10am - Wed 15 Oct 2025, 12:30pm Cut Off Date : Tu…"
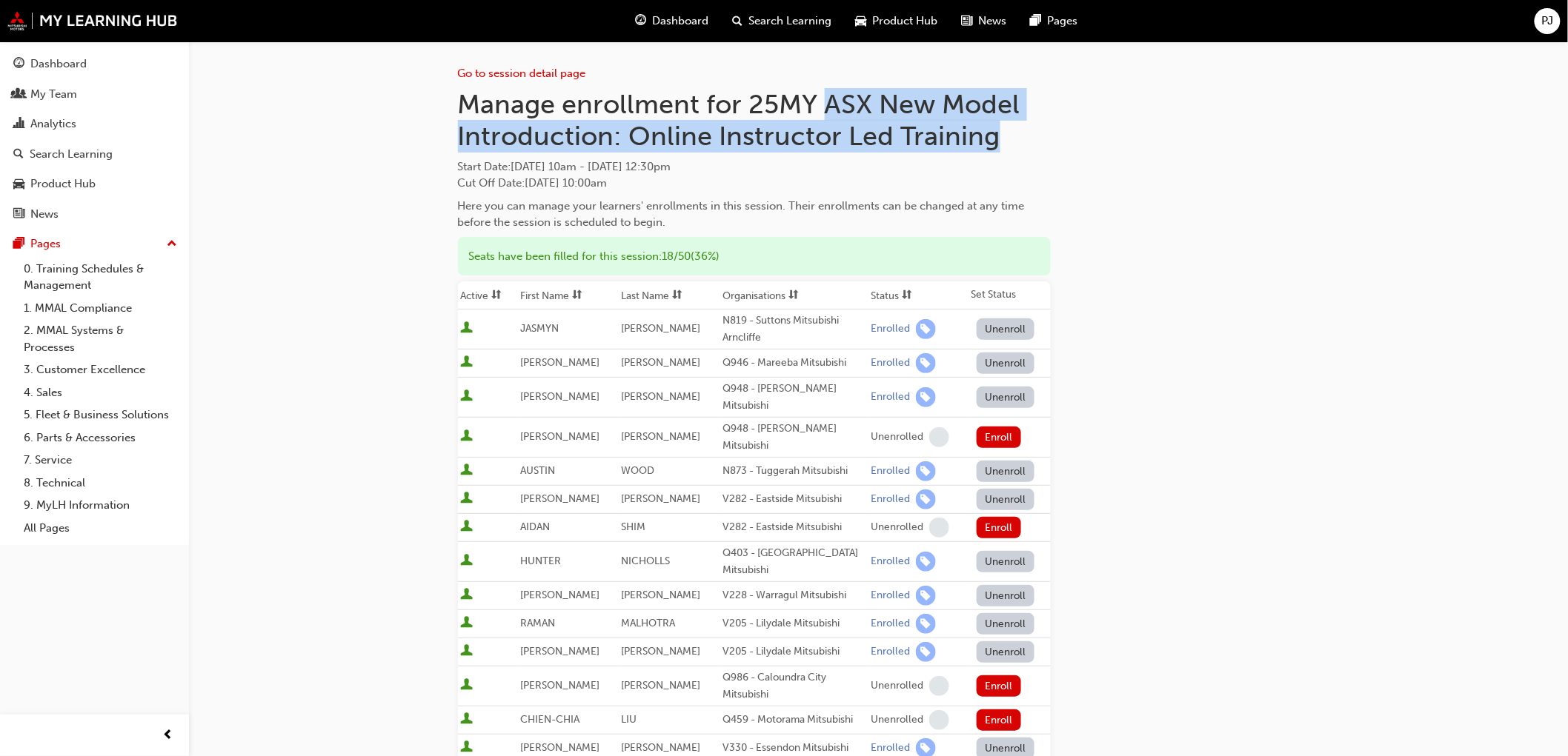
drag, startPoint x: 823, startPoint y: 100, endPoint x: 984, endPoint y: 138, distance: 165.4
click at [989, 144] on h1 "Manage enrollment for 25MY ASX New Model Introduction: Online Instructor Led Tr…" at bounding box center [754, 119] width 593 height 64
copy h1 "ASX New Model Introduction: Online Instructor Led Training"
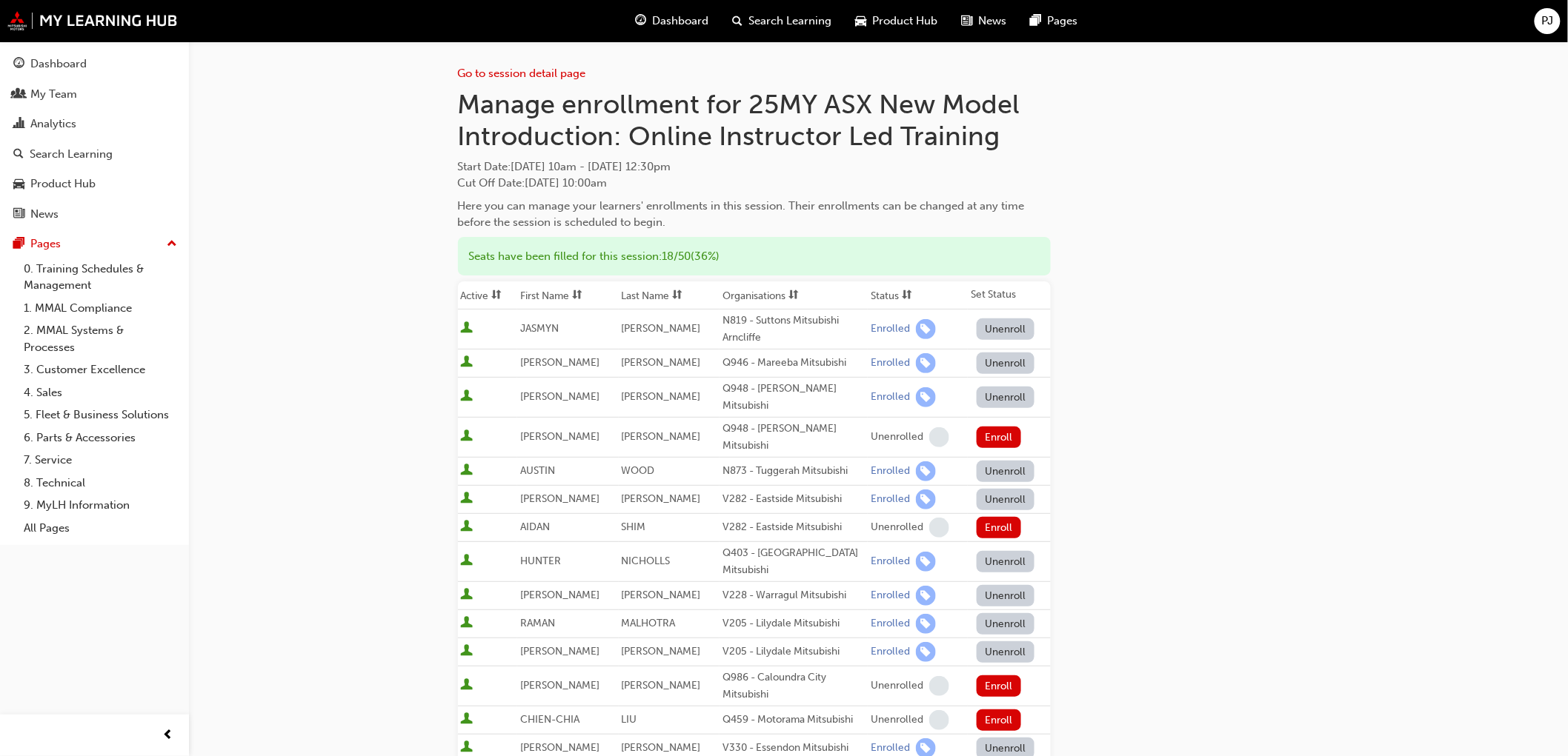
click at [405, 174] on div "Go to session detail page Manage enrollment for 25MY ASX New Model Introduction…" at bounding box center [784, 704] width 1568 height 1407
click at [1431, 531] on div "Go to session detail page Manage enrollment for 25MY ASX New Model Introduction…" at bounding box center [784, 704] width 1568 height 1407
click at [411, 191] on div "Go to session detail page Manage enrollment for 25MY ASX New Model Introduction…" at bounding box center [784, 704] width 1568 height 1407
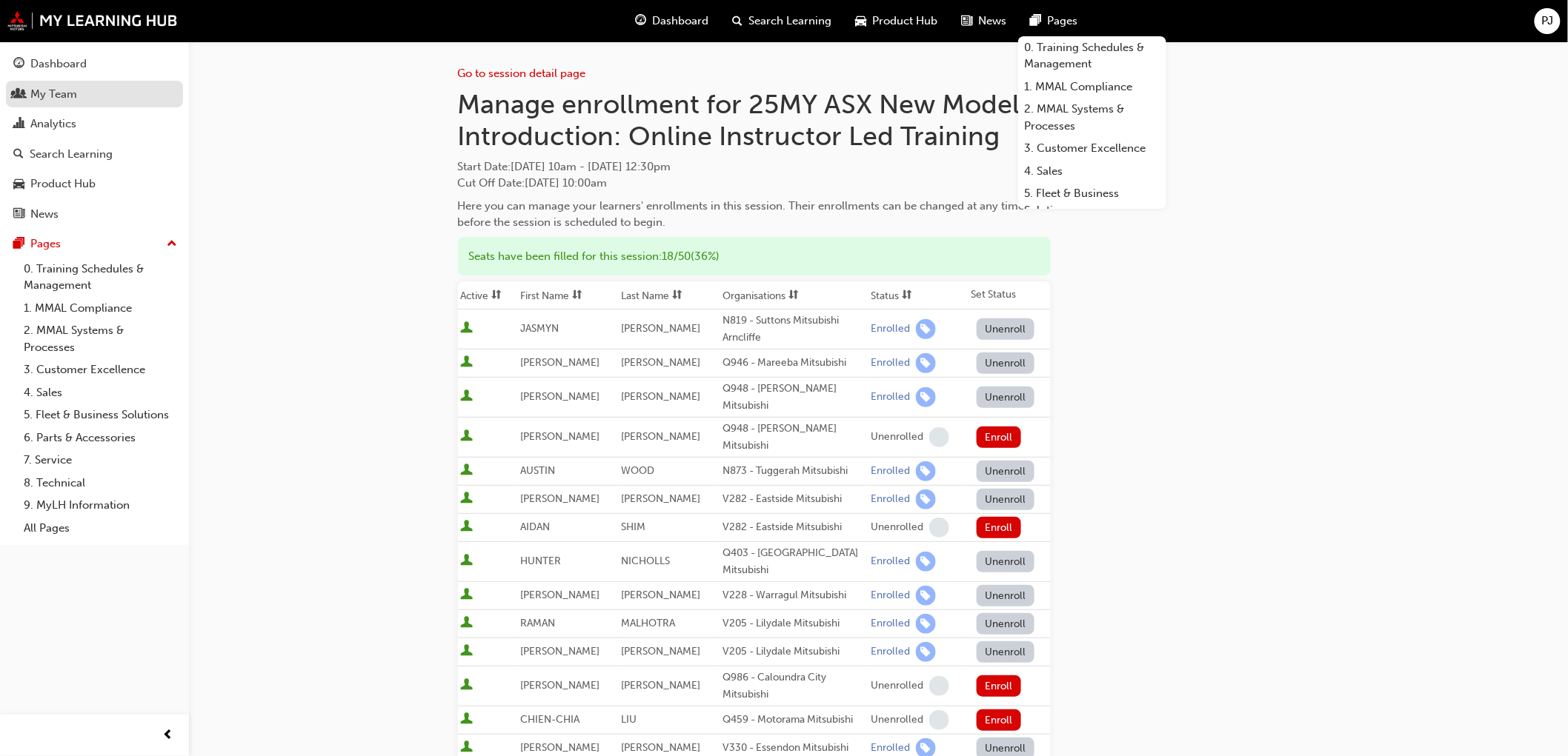
click at [32, 91] on div "My Team" at bounding box center [54, 94] width 47 height 17
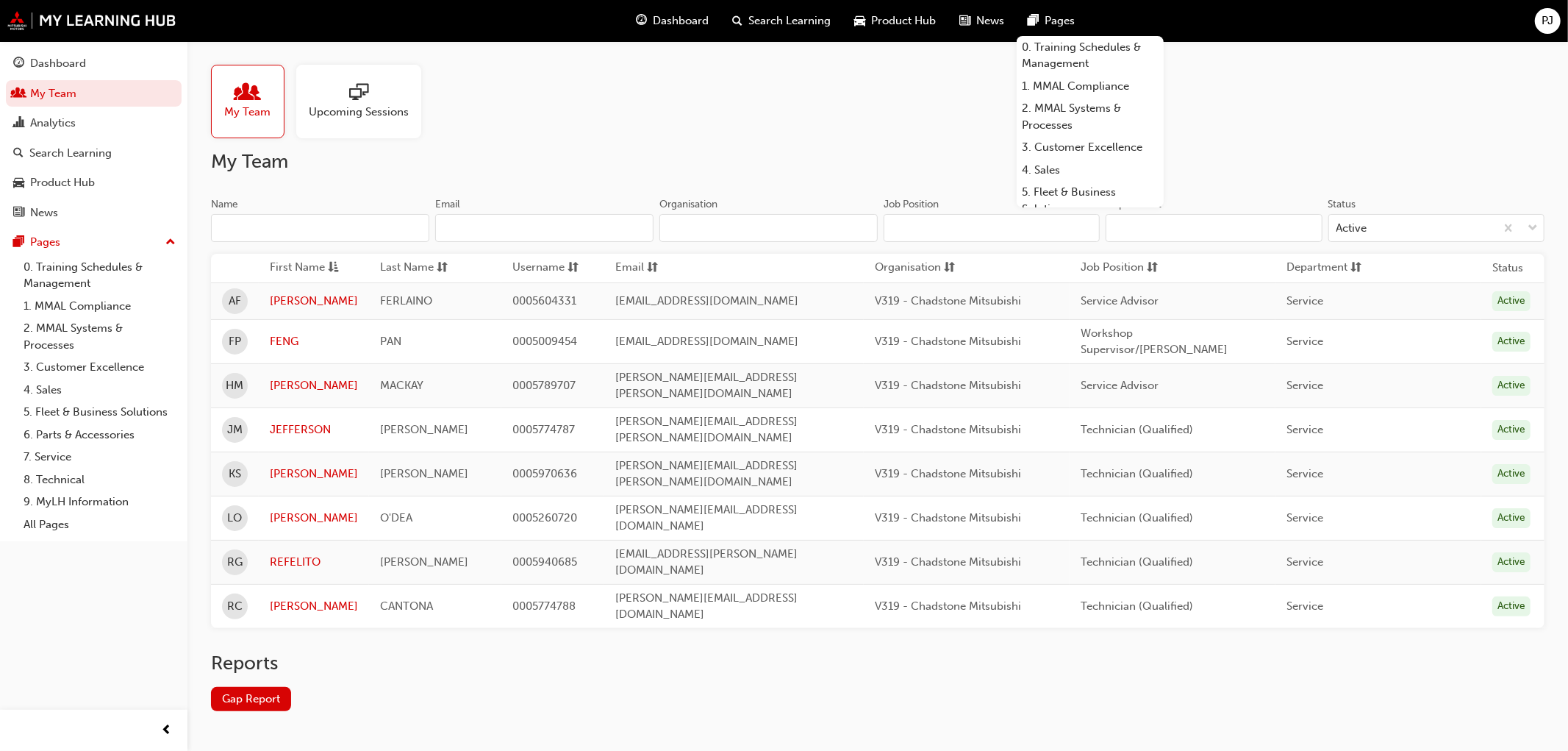
click at [375, 74] on div "Upcoming Sessions" at bounding box center [358, 102] width 125 height 74
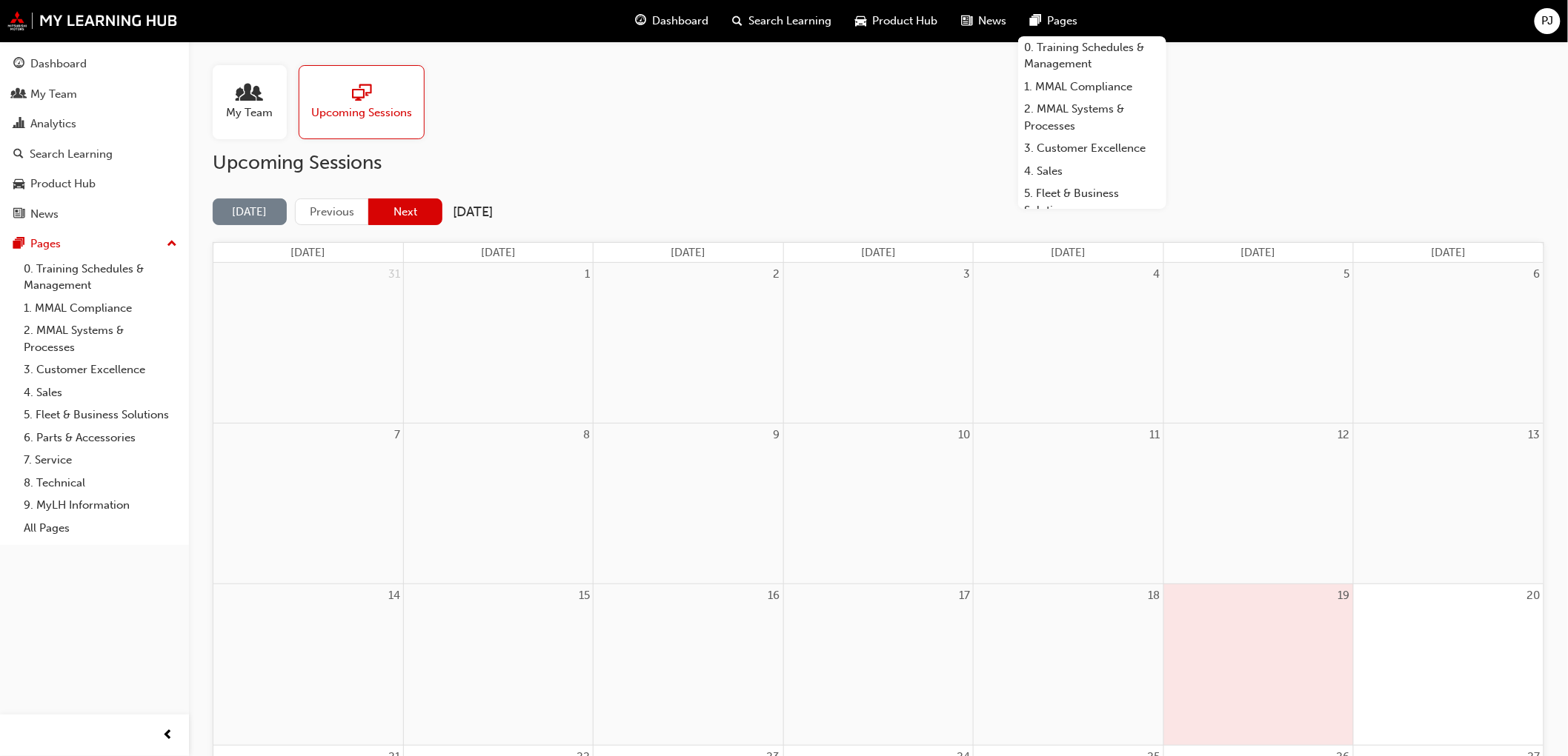
click at [393, 203] on button "Next" at bounding box center [405, 212] width 74 height 27
